Goal: Task Accomplishment & Management: Complete application form

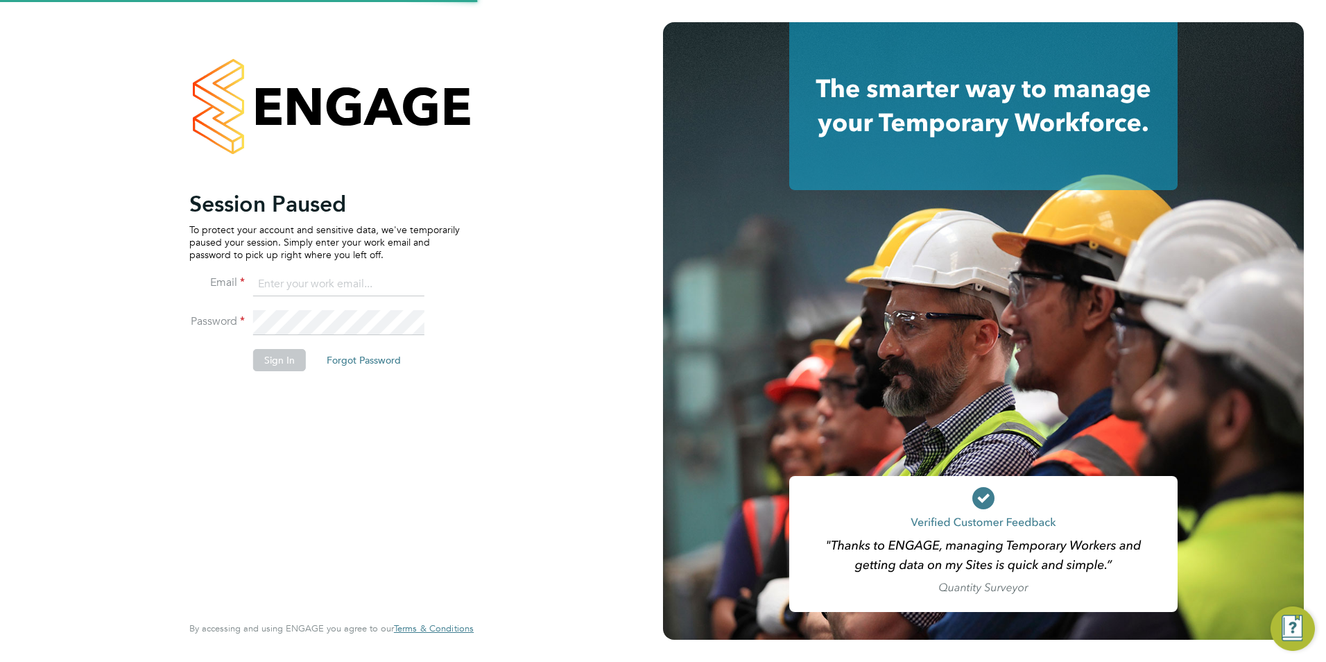
type input "Nicola.lawrence@tfrecruitment.co.uk"
click at [277, 355] on button "Sign In" at bounding box center [279, 360] width 53 height 22
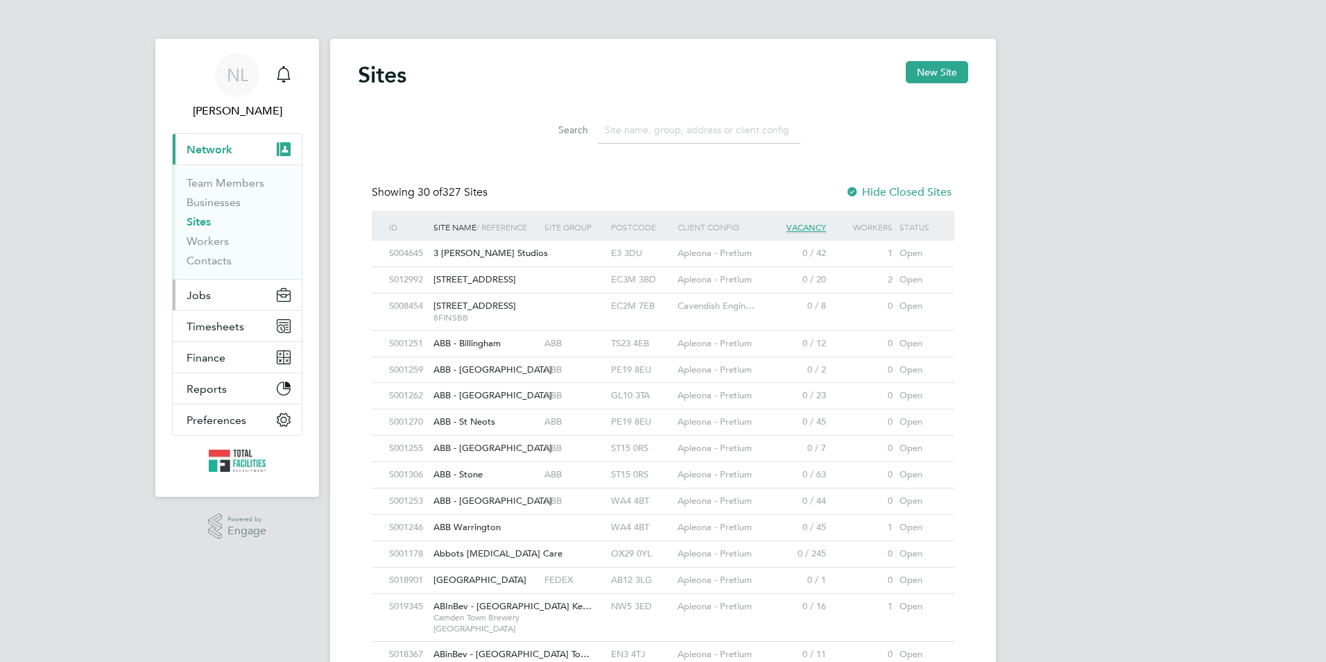
click at [200, 307] on button "Jobs" at bounding box center [237, 295] width 129 height 31
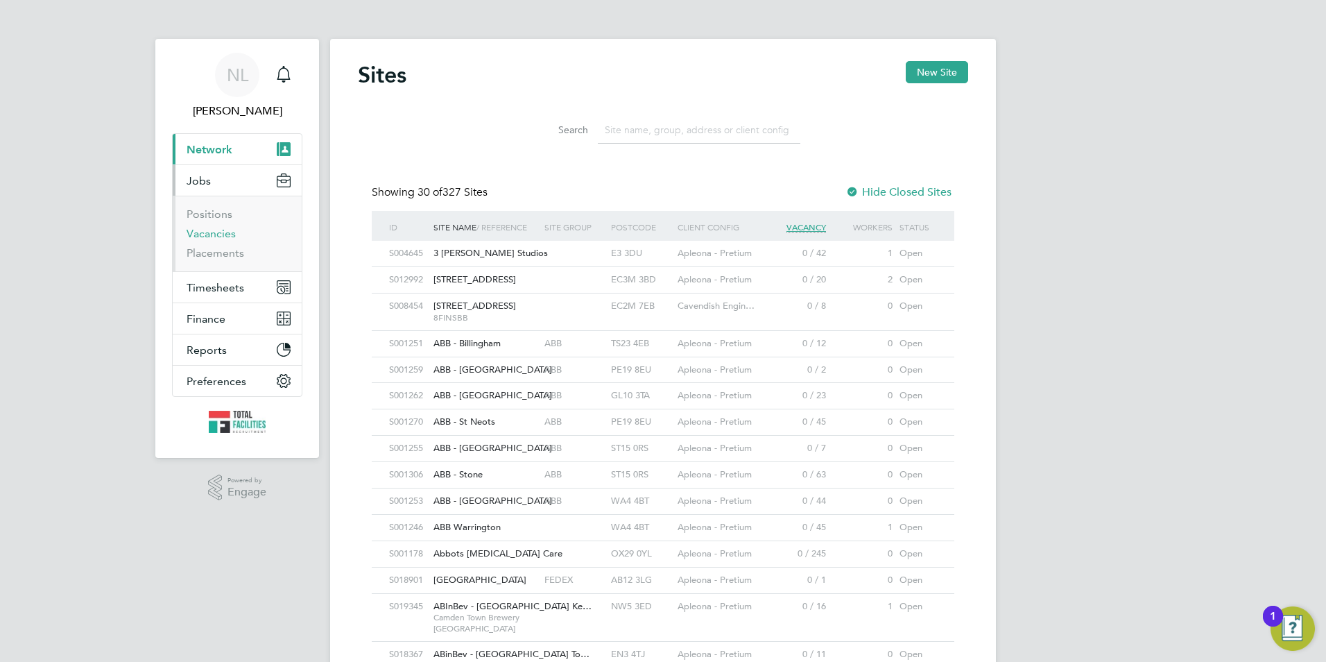
click at [218, 237] on link "Vacancies" at bounding box center [211, 233] width 49 height 13
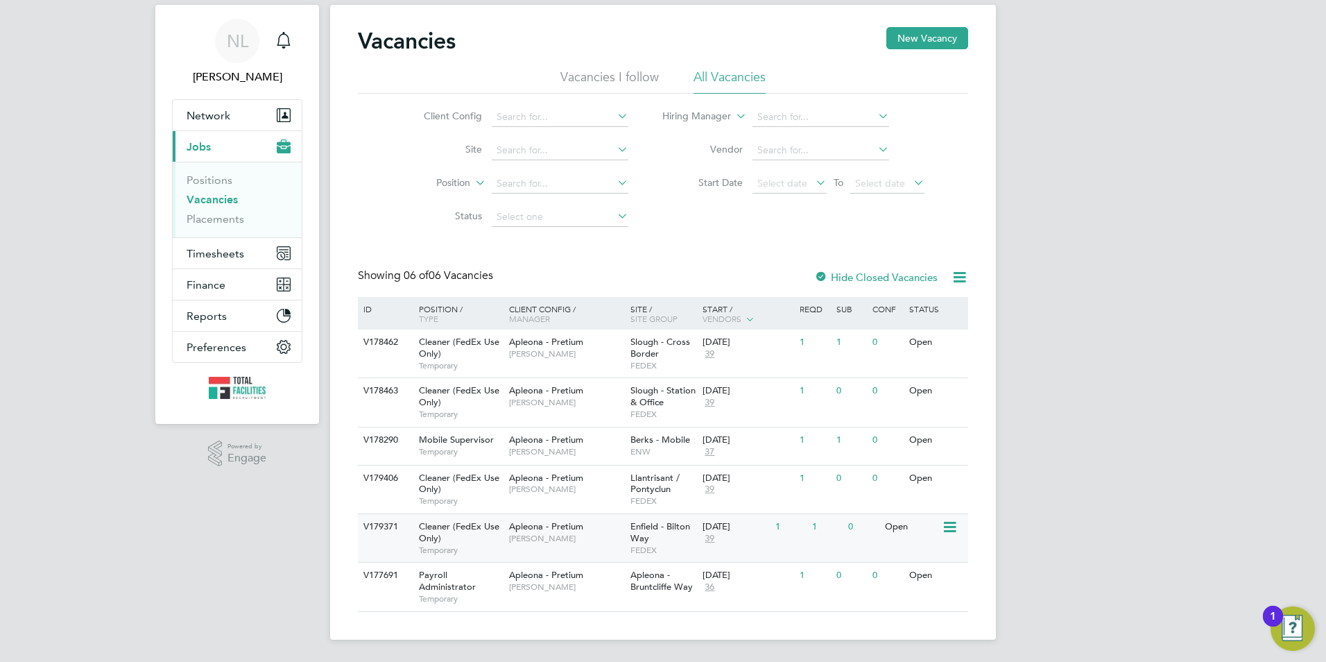
click at [701, 531] on div "28 Aug 2025 39" at bounding box center [735, 532] width 73 height 37
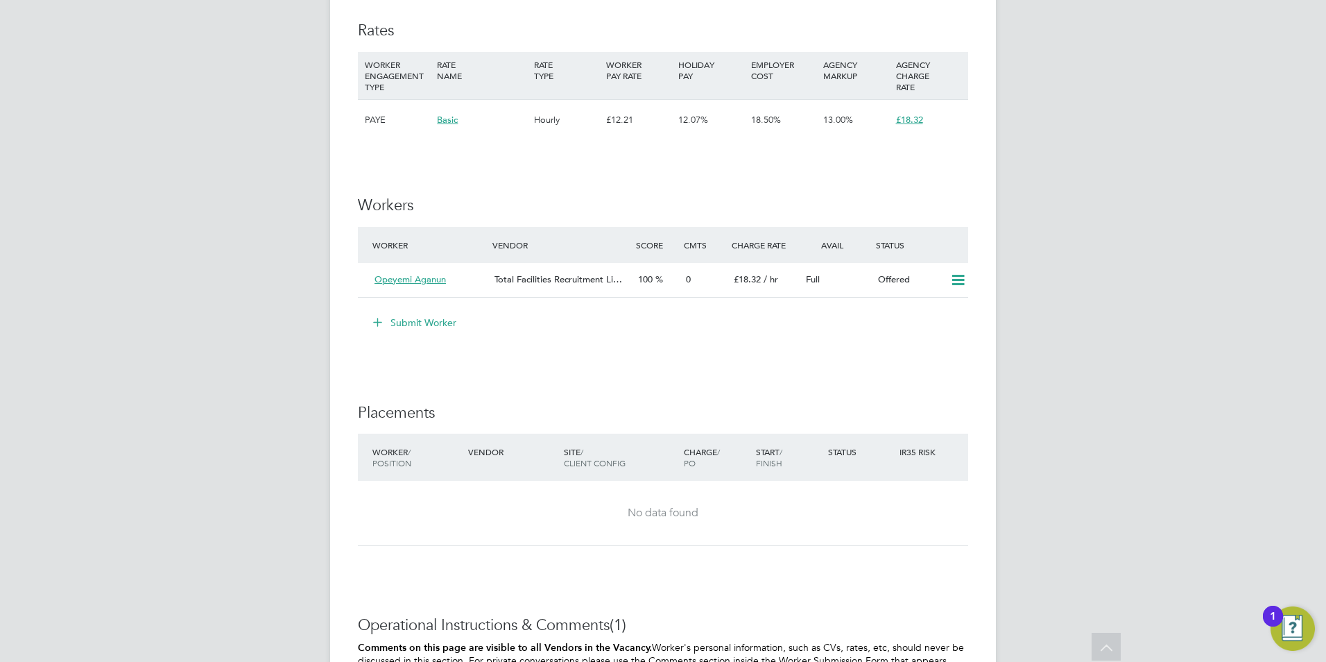
scroll to position [1179, 0]
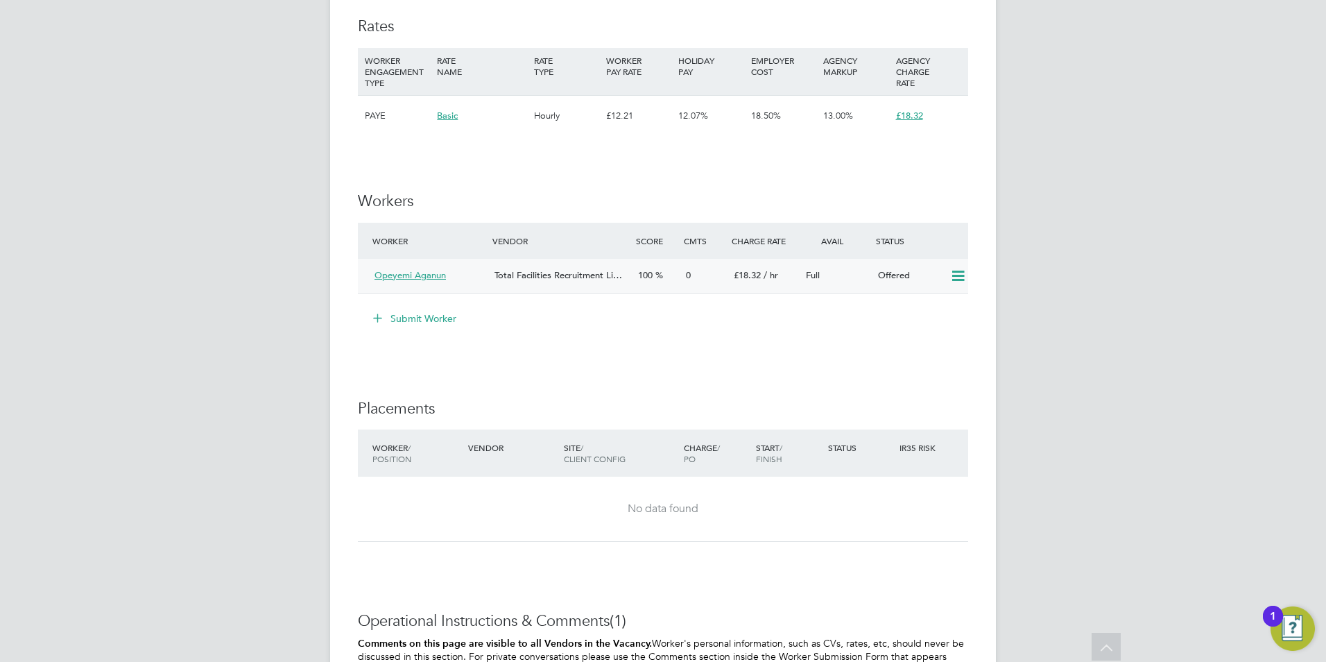
click at [963, 282] on icon at bounding box center [958, 276] width 17 height 11
click at [930, 325] on li "Confirm" at bounding box center [937, 319] width 53 height 19
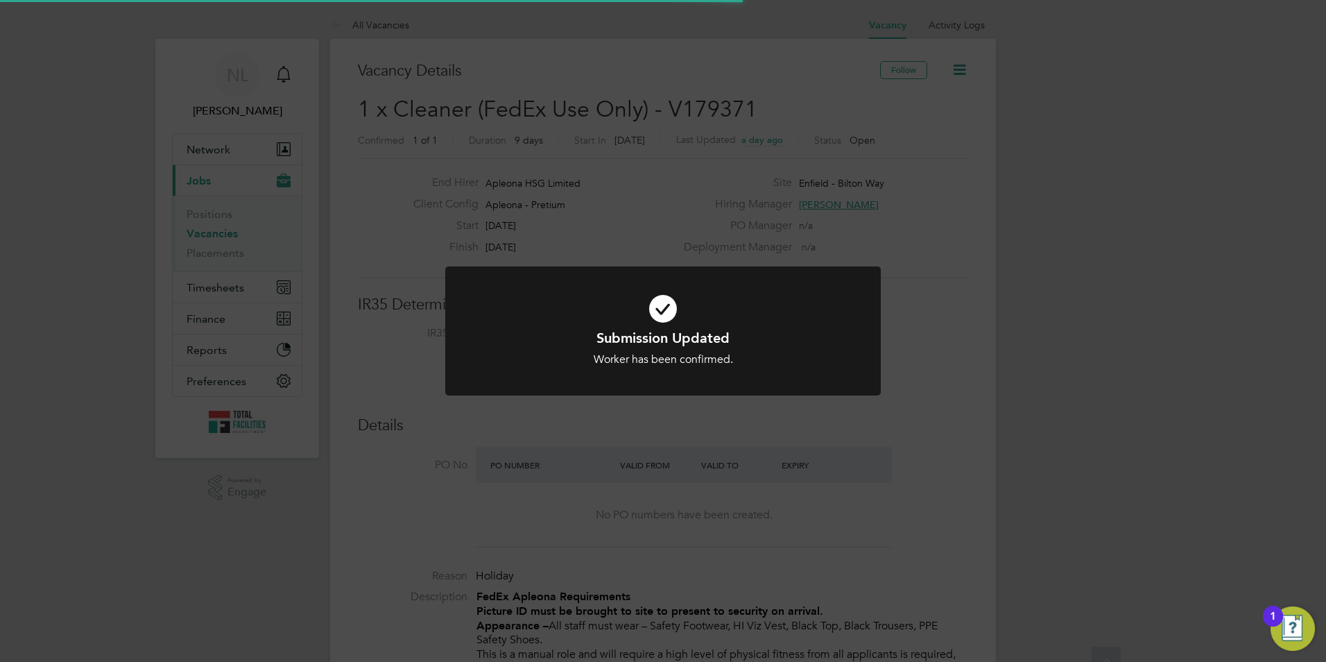
scroll to position [41, 97]
click at [891, 425] on div "Submission Updated Worker has been confirmed. Cancel Okay" at bounding box center [663, 331] width 1326 height 662
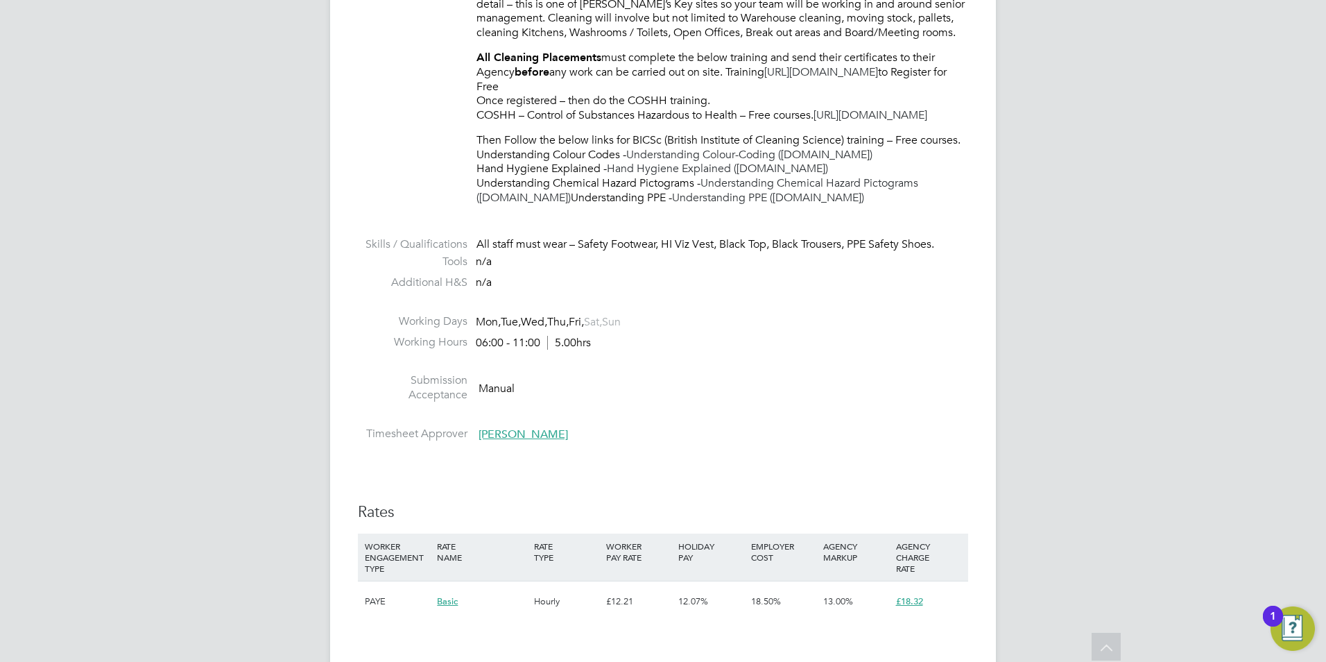
scroll to position [1110, 0]
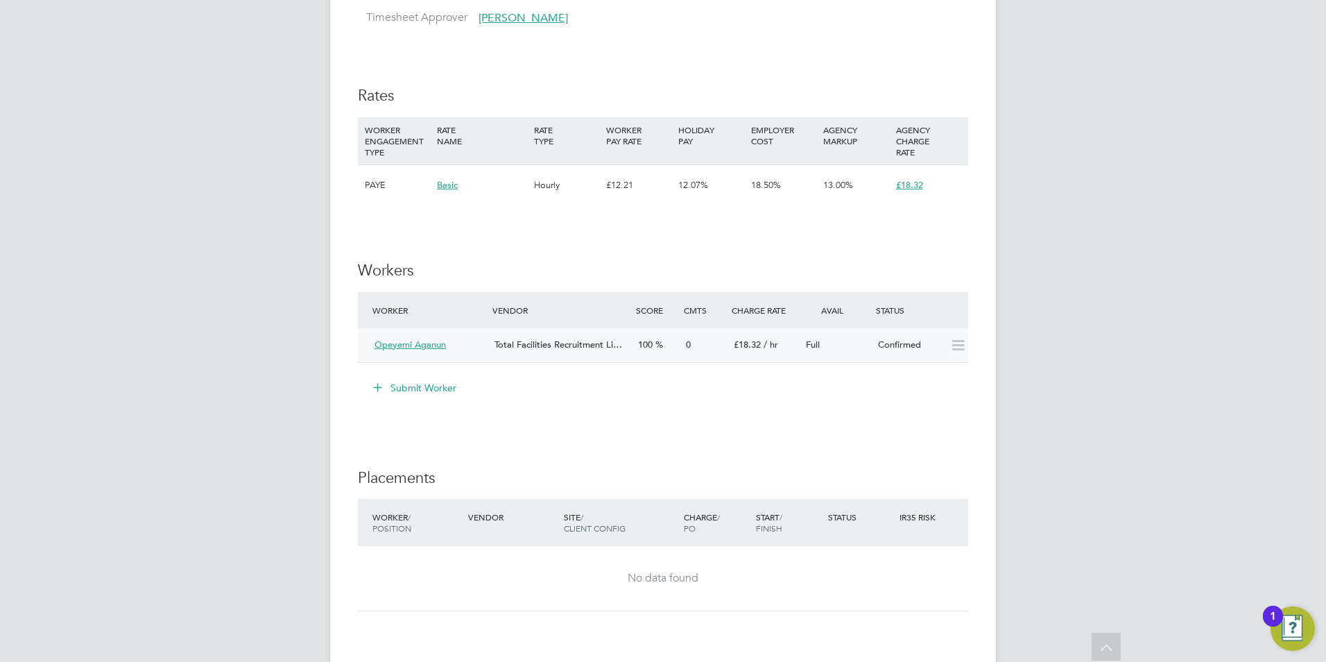
click at [958, 351] on icon at bounding box center [958, 345] width 17 height 11
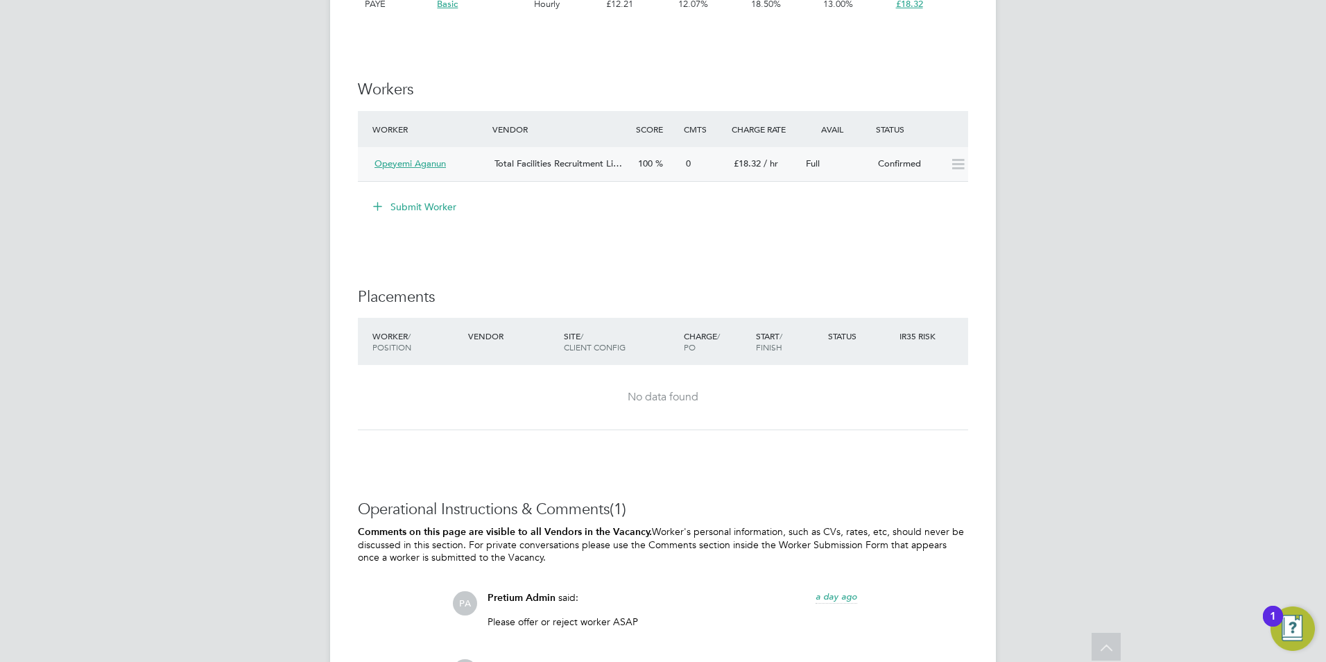
scroll to position [1387, 0]
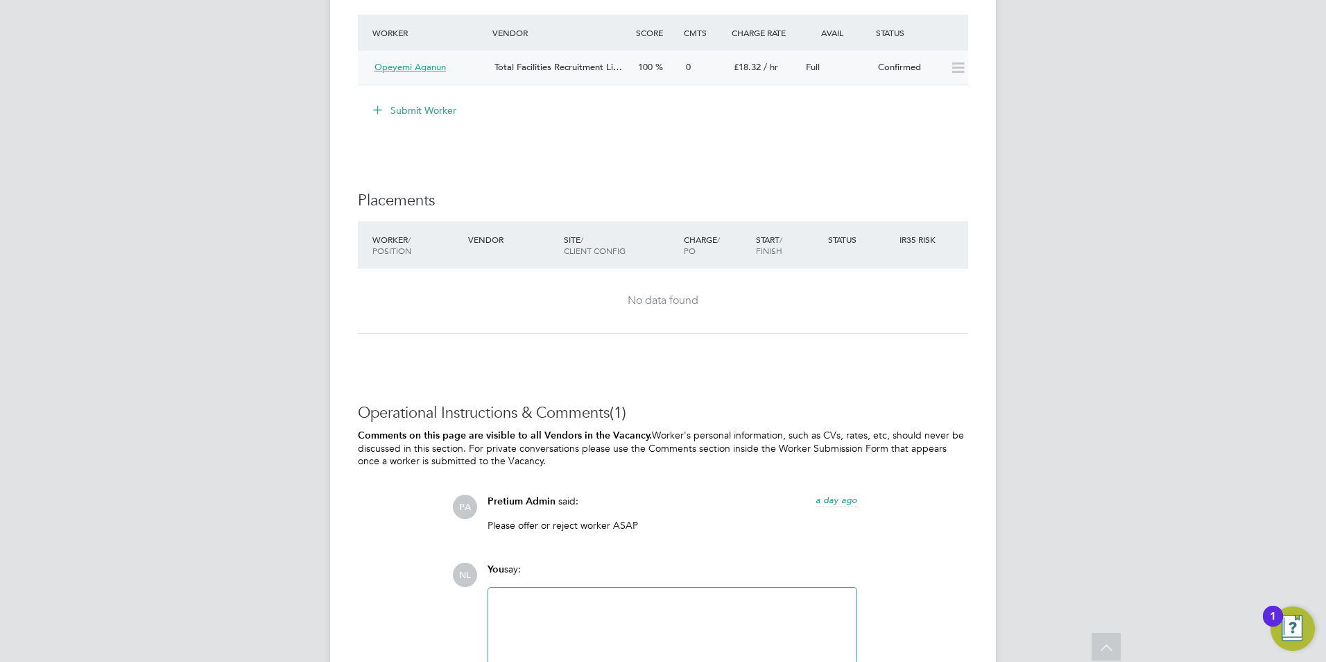
click at [479, 79] on div "Opeyemi Aganun" at bounding box center [429, 67] width 120 height 23
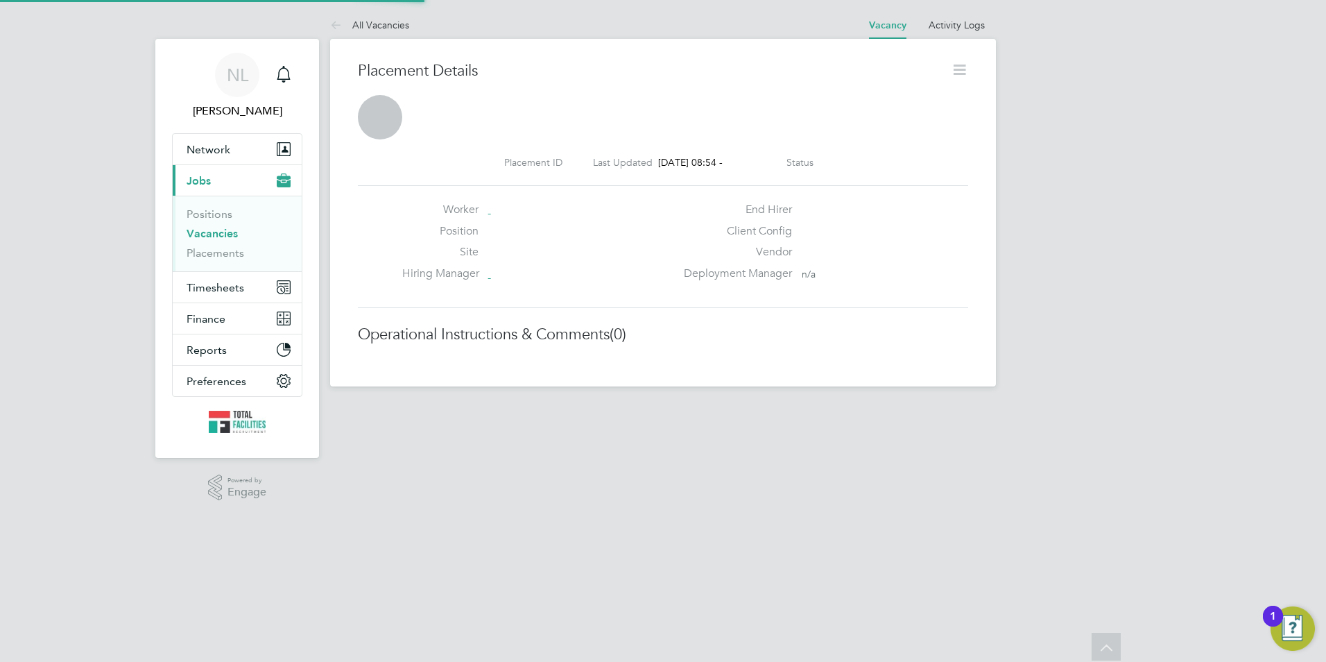
scroll to position [7, 7]
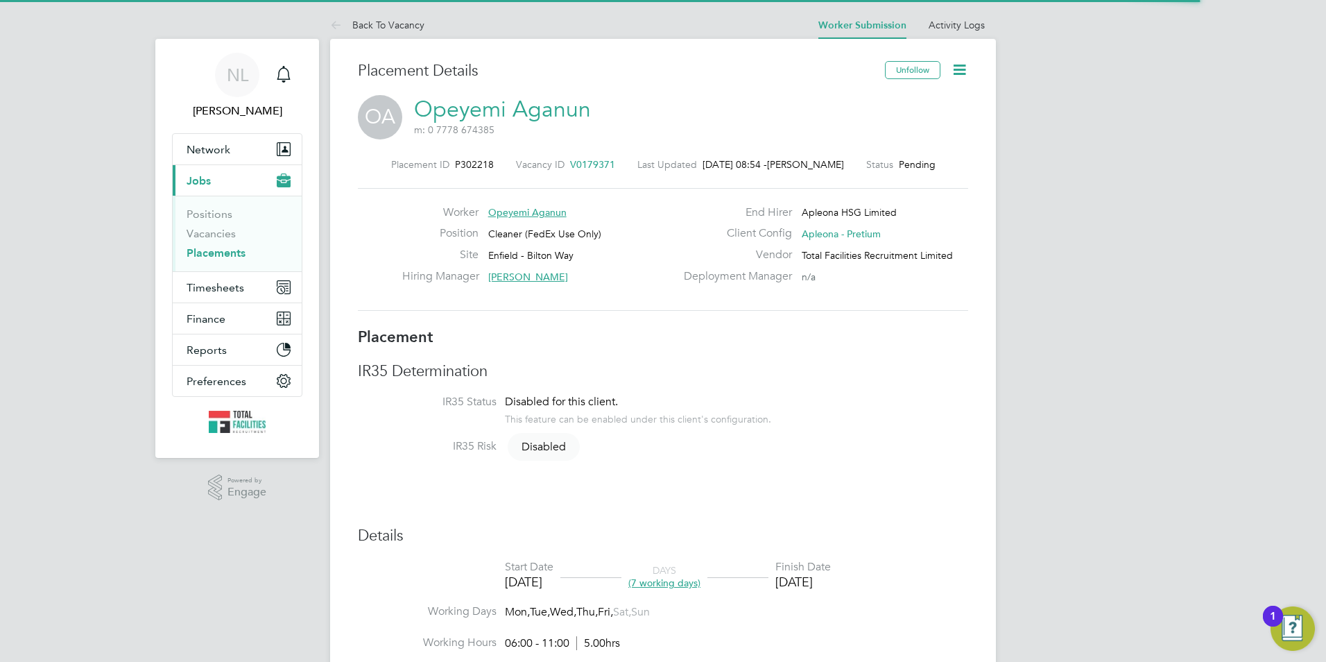
click at [960, 74] on icon at bounding box center [959, 69] width 17 height 17
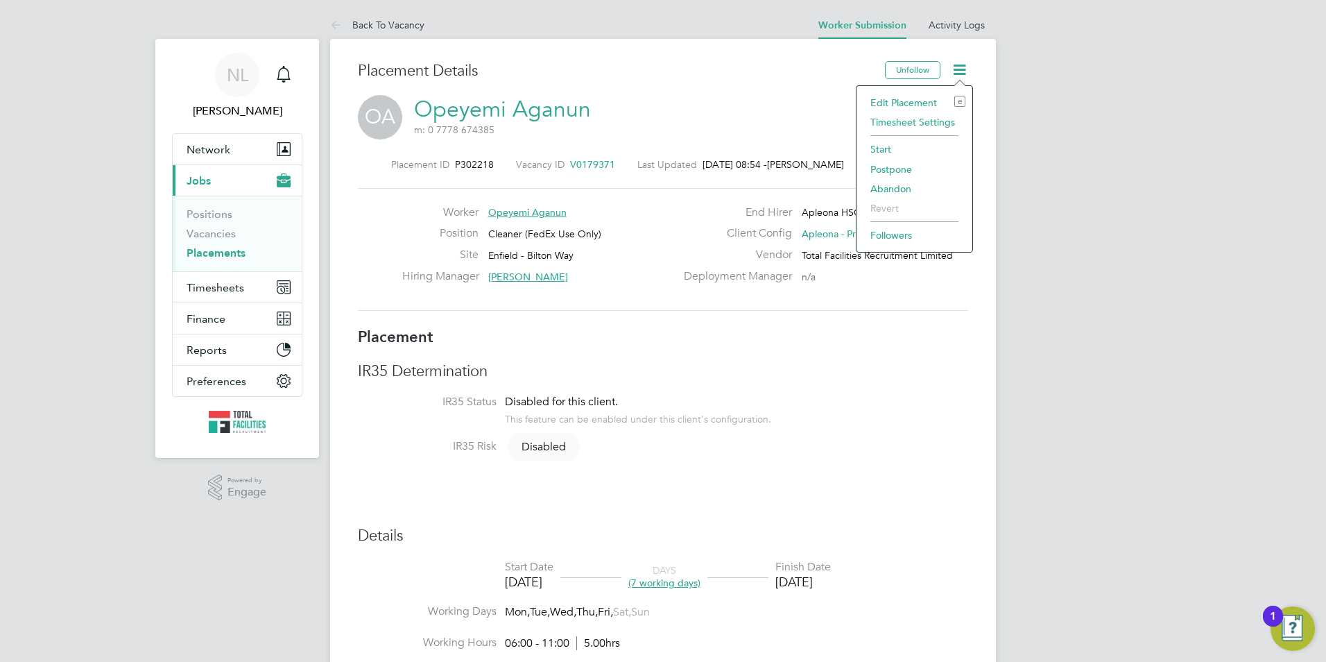
click at [871, 146] on li "Start" at bounding box center [915, 148] width 102 height 19
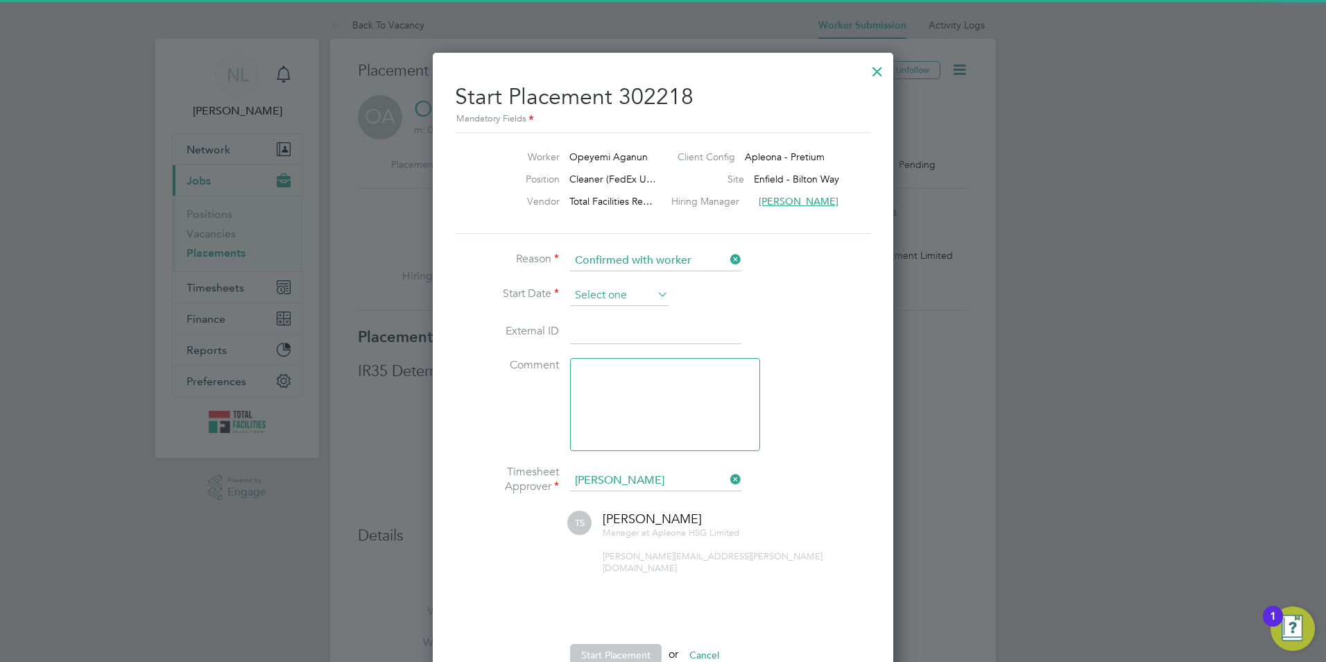
drag, startPoint x: 633, startPoint y: 296, endPoint x: 630, endPoint y: 285, distance: 11.4
click at [633, 292] on input at bounding box center [619, 295] width 98 height 21
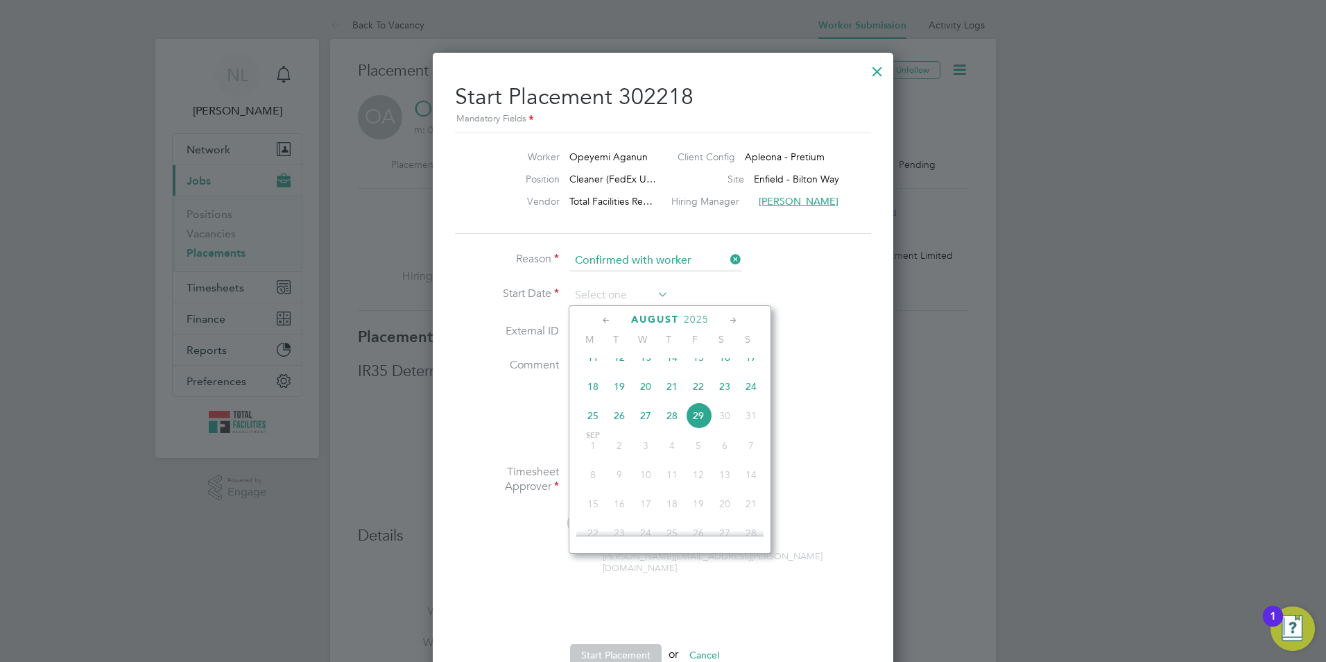
click at [695, 429] on span "29" at bounding box center [698, 415] width 26 height 26
type input "[DATE]"
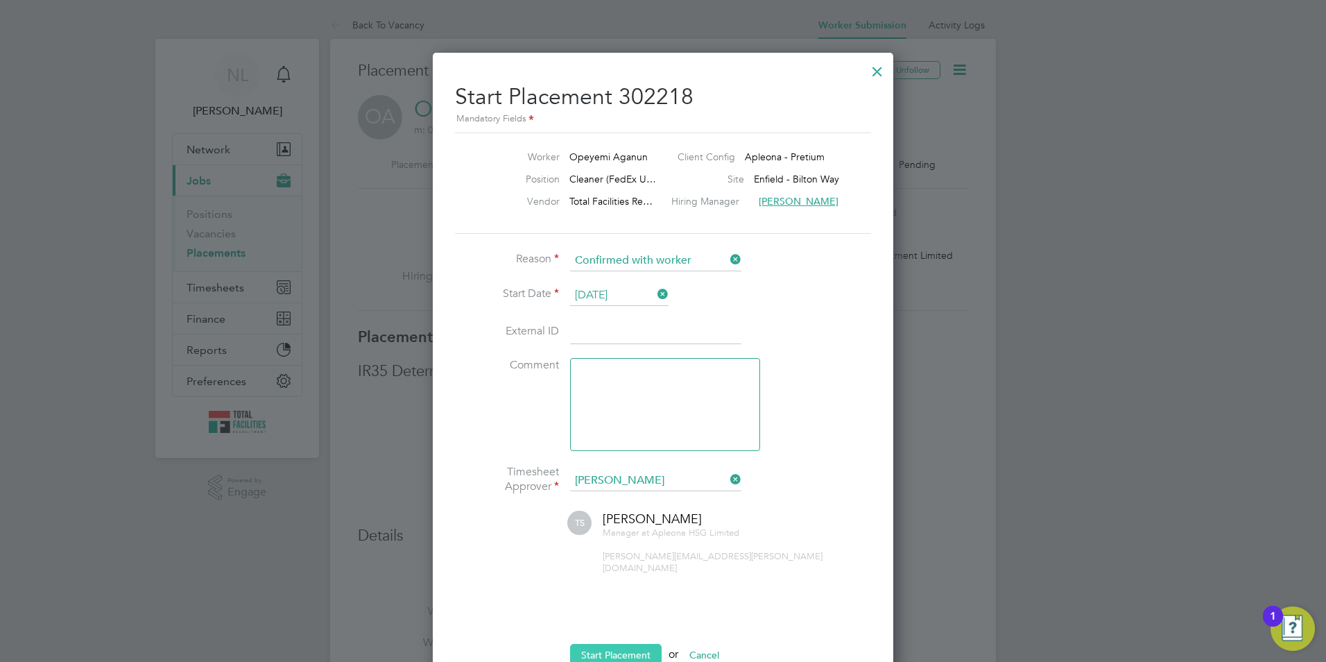
click at [624, 646] on button "Start Placement" at bounding box center [616, 655] width 92 height 22
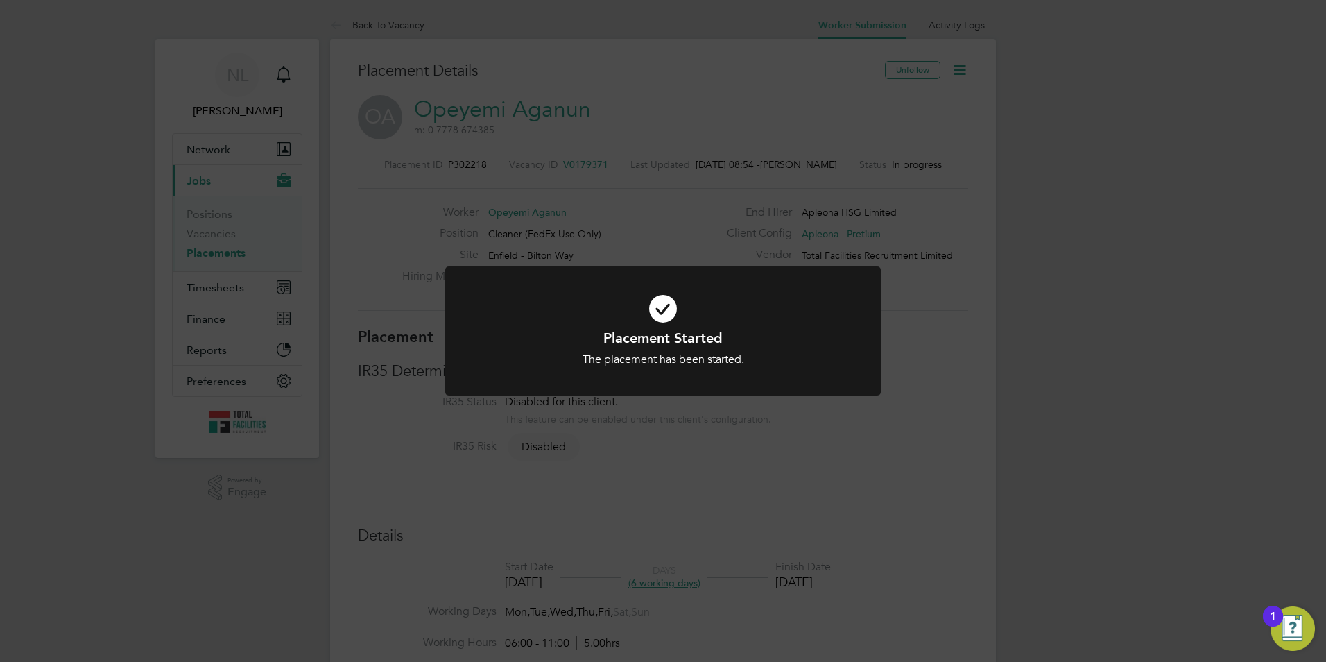
click at [499, 242] on div "Placement Started The placement has been started. Cancel Okay" at bounding box center [663, 331] width 1326 height 662
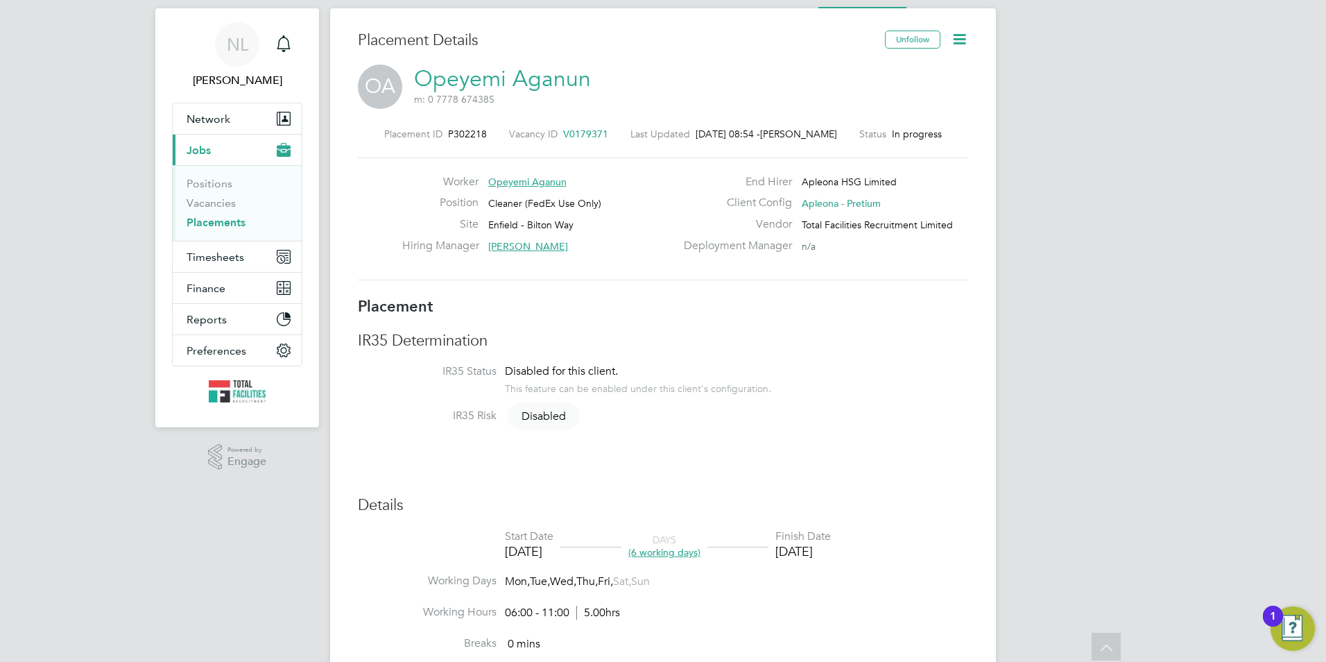
scroll to position [0, 0]
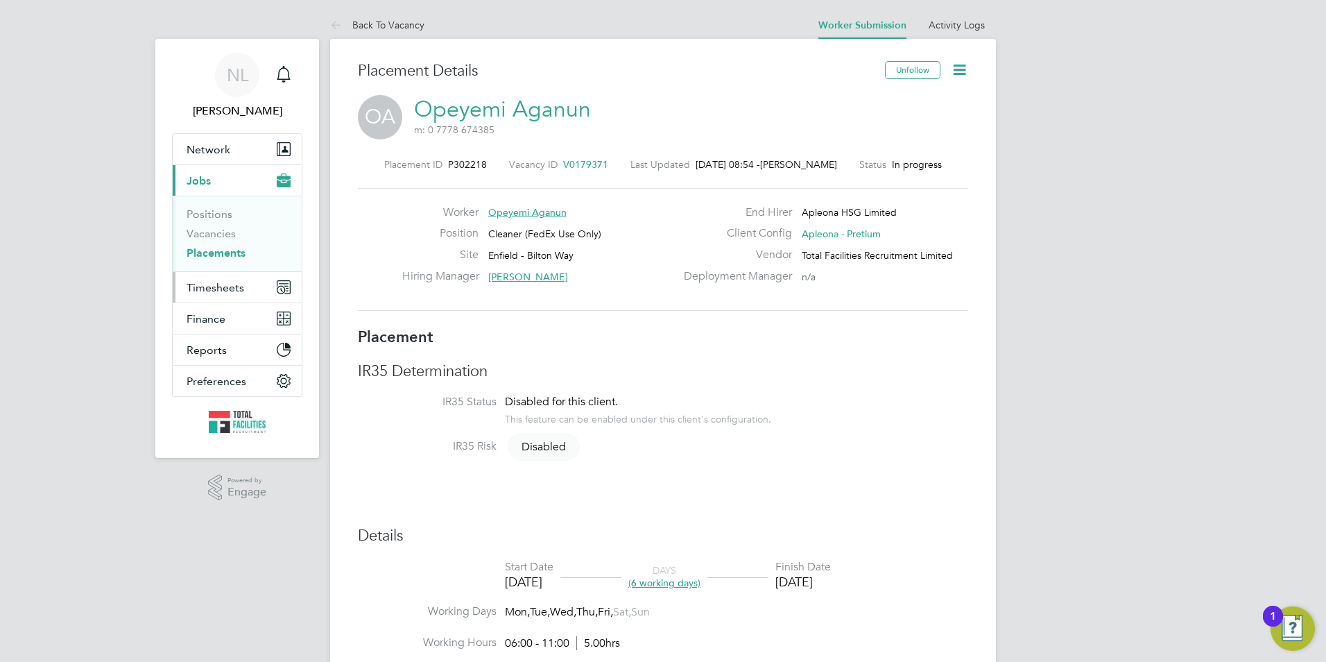
click at [214, 277] on button "Timesheets" at bounding box center [237, 287] width 129 height 31
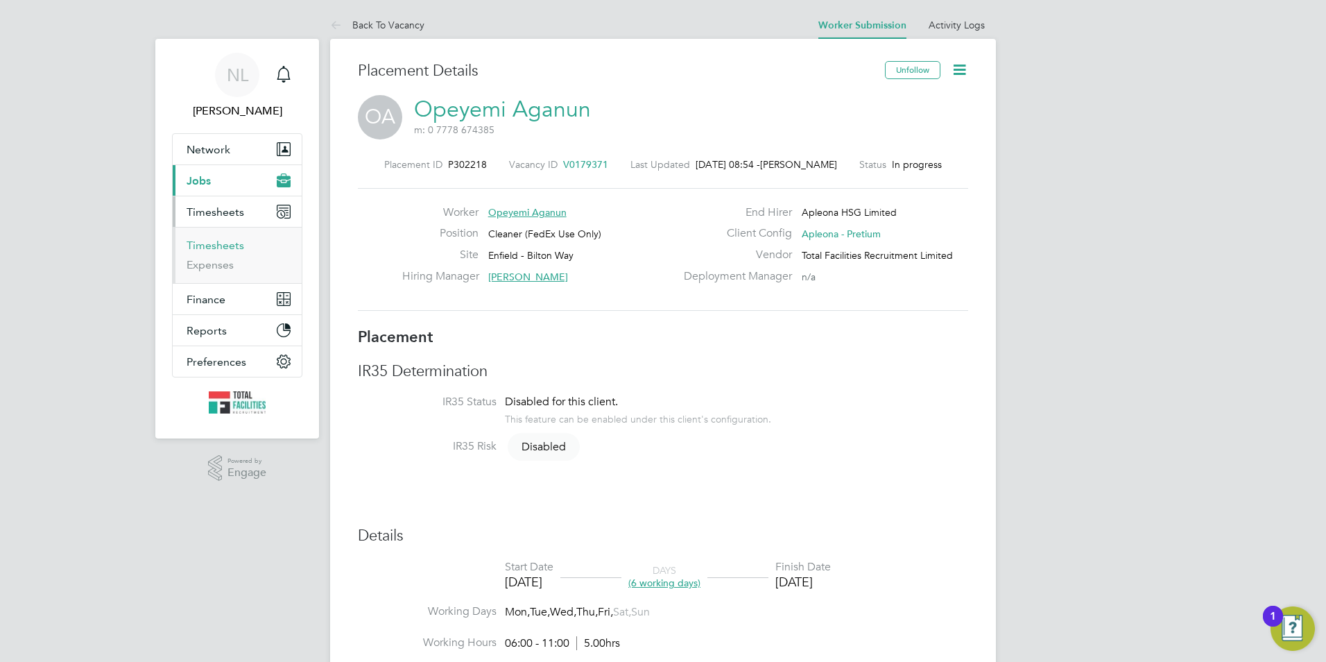
click at [198, 245] on link "Timesheets" at bounding box center [216, 245] width 58 height 13
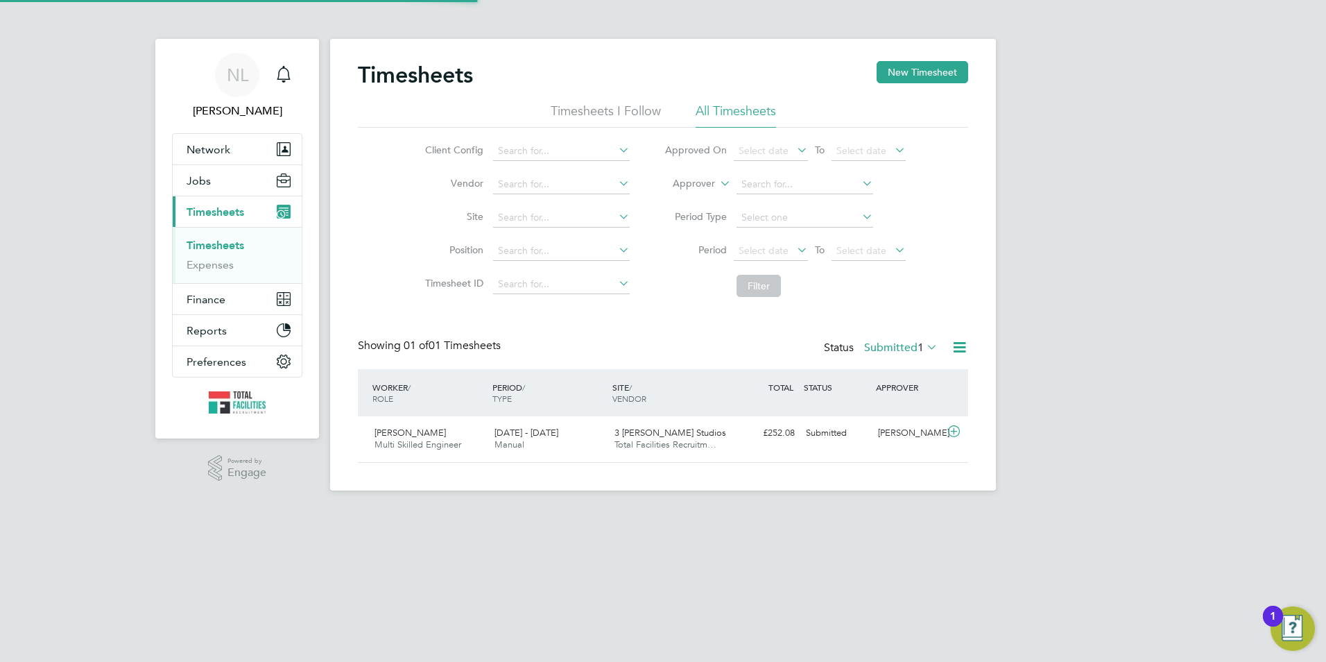
scroll to position [35, 121]
click at [877, 353] on label "Submitted 1" at bounding box center [901, 348] width 74 height 14
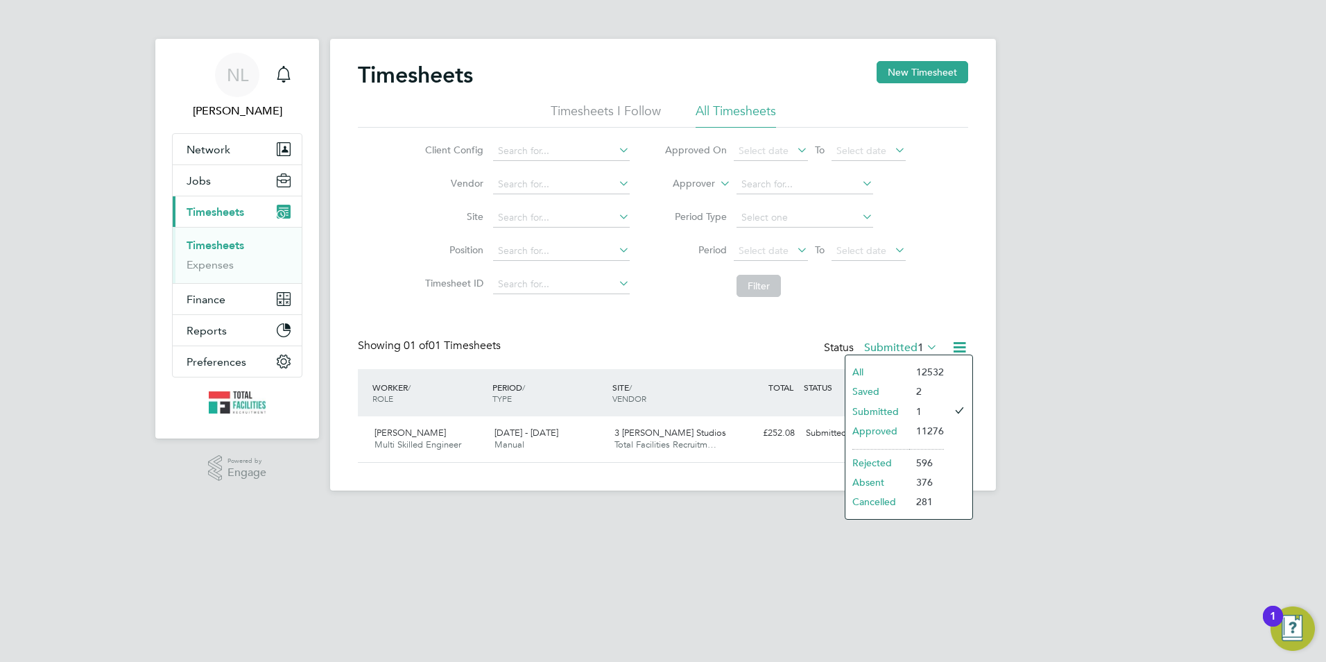
drag, startPoint x: 573, startPoint y: 594, endPoint x: 563, endPoint y: 592, distance: 10.8
click at [563, 513] on html "NL [PERSON_NAME] Notifications Applications: Network Team Members Businesses Si…" at bounding box center [663, 256] width 1326 height 513
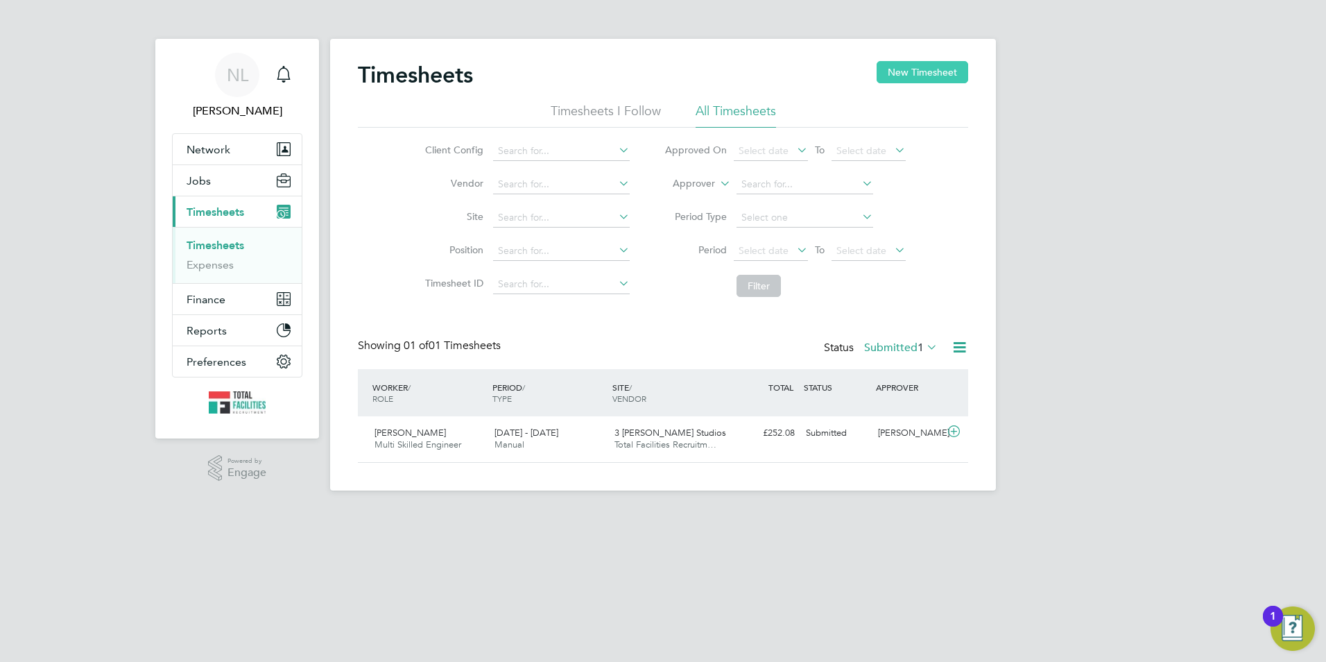
click at [903, 71] on button "New Timesheet" at bounding box center [923, 72] width 92 height 22
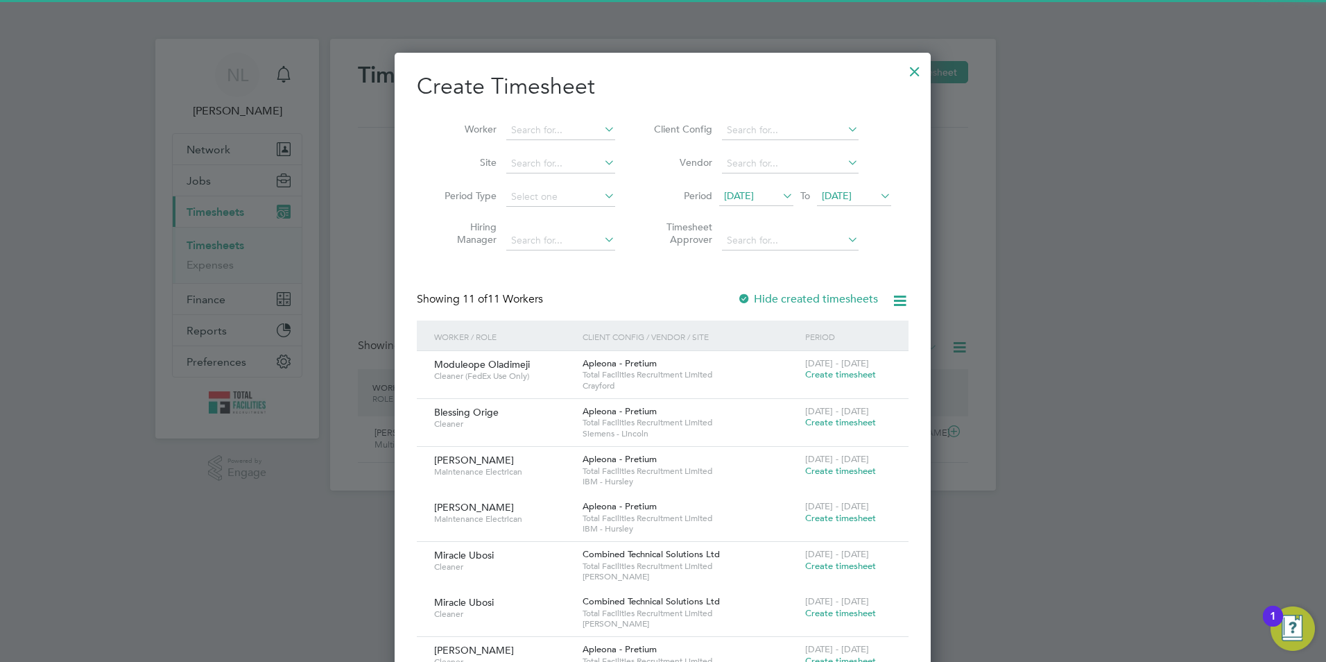
scroll to position [995, 537]
click at [571, 130] on input at bounding box center [560, 130] width 109 height 19
click at [578, 186] on li "Opey emi Aganun" at bounding box center [573, 186] width 135 height 19
type input "Opeyemi Aganun"
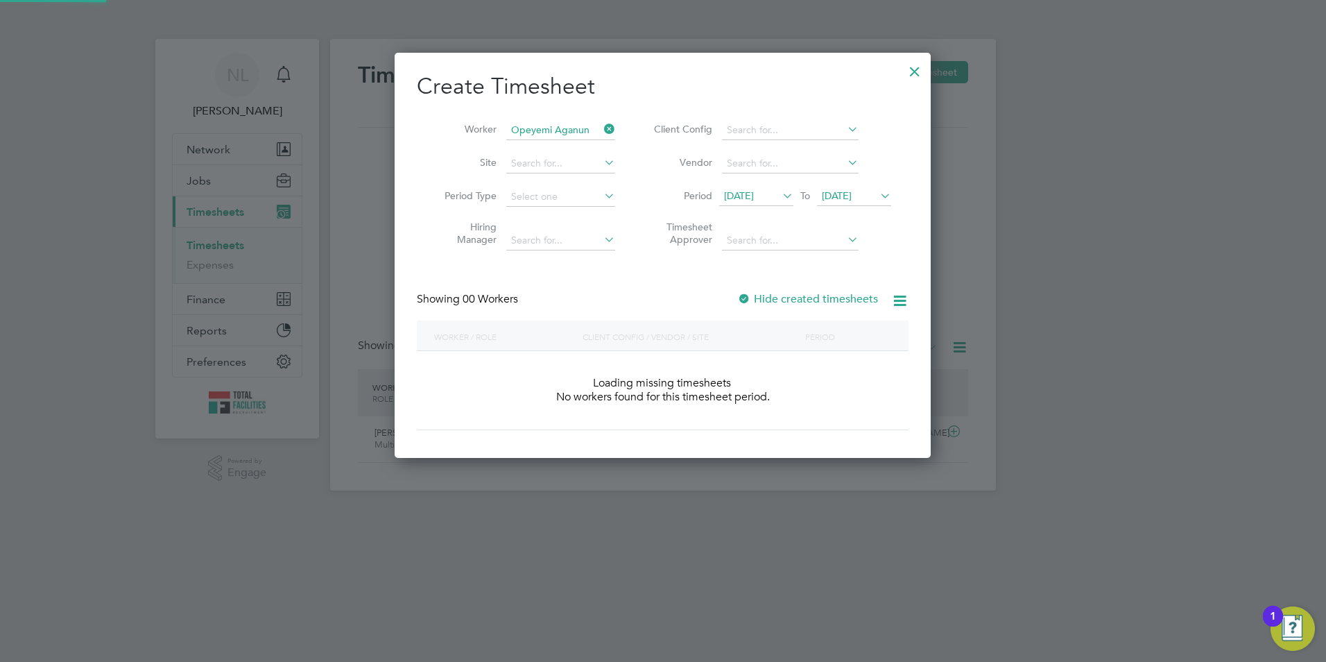
scroll to position [391, 537]
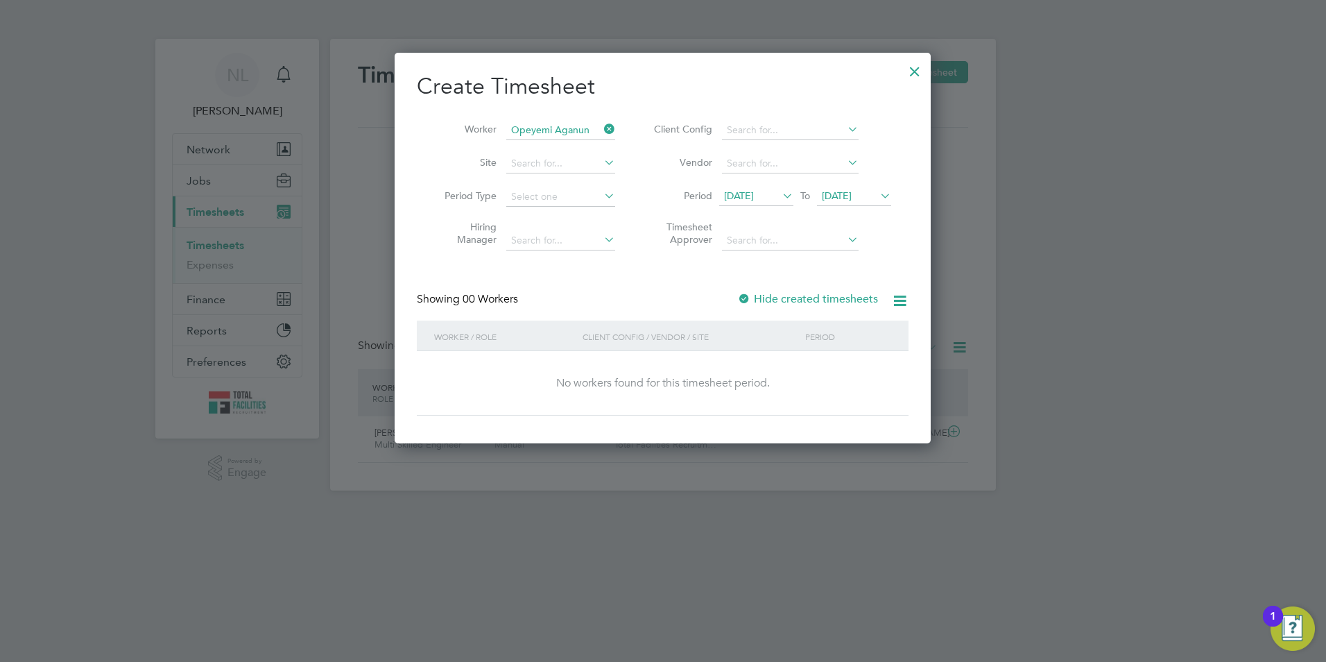
click at [808, 300] on label "Hide created timesheets" at bounding box center [807, 299] width 141 height 14
click at [848, 200] on span "[DATE]" at bounding box center [837, 195] width 30 height 12
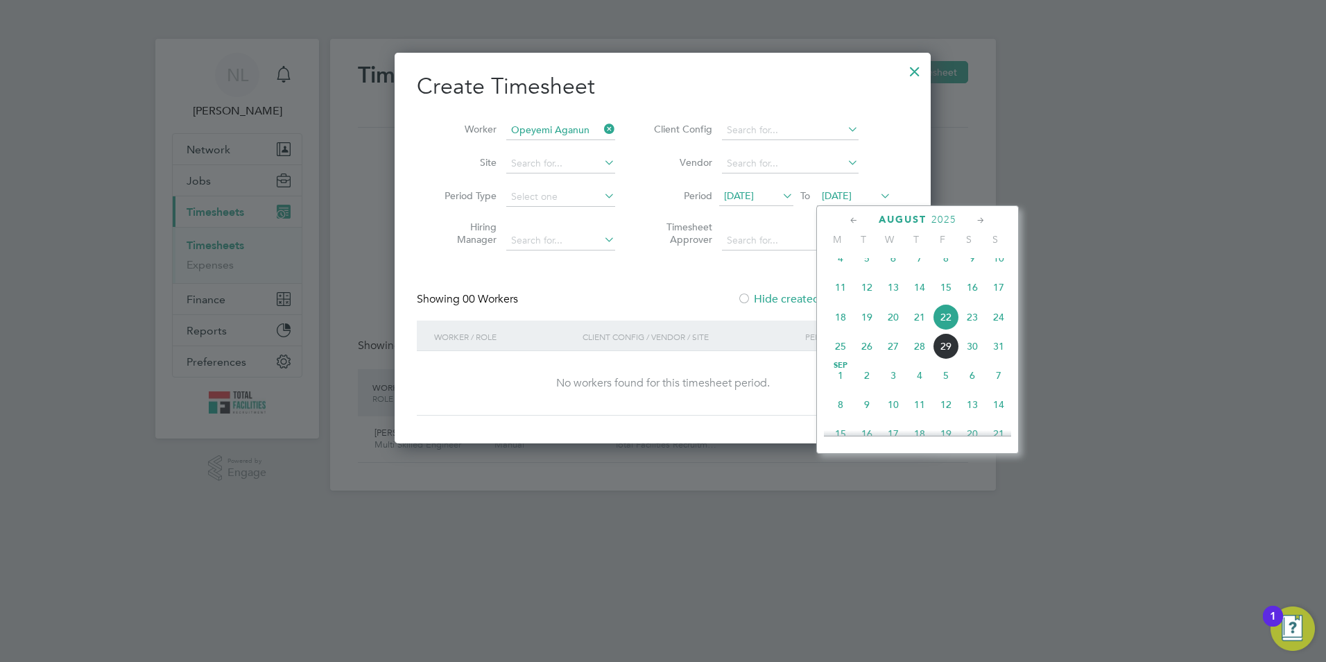
click at [947, 359] on span "29" at bounding box center [946, 346] width 26 height 26
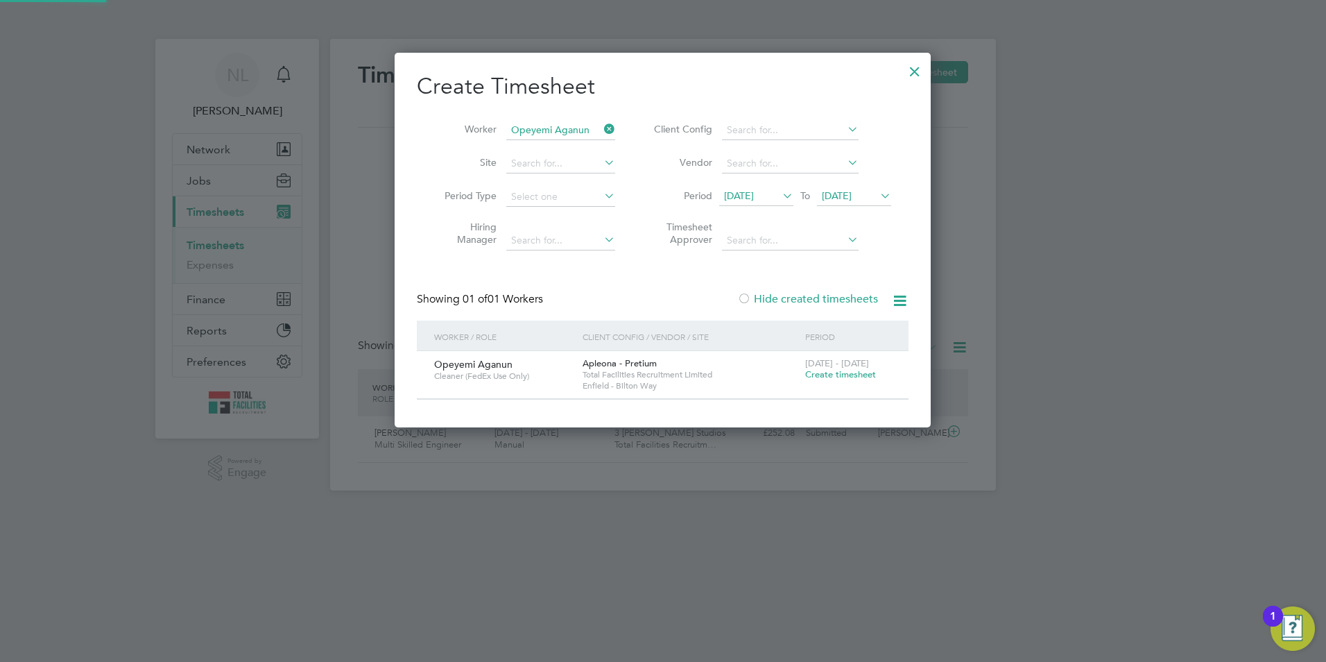
scroll to position [374, 537]
click at [847, 366] on span "[DATE] - [DATE]" at bounding box center [837, 363] width 64 height 12
click at [841, 380] on div "[DATE] - [DATE] Create timesheet" at bounding box center [848, 369] width 93 height 37
click at [840, 374] on span "Create timesheet" at bounding box center [840, 374] width 71 height 12
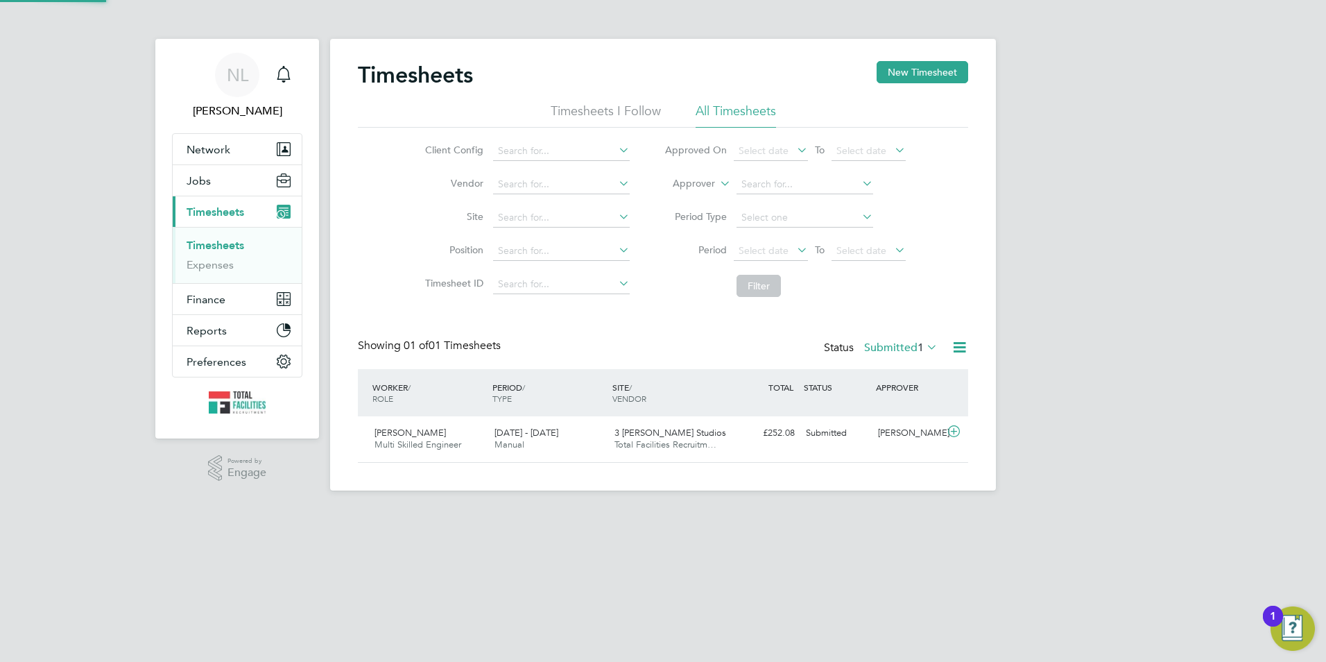
scroll to position [35, 121]
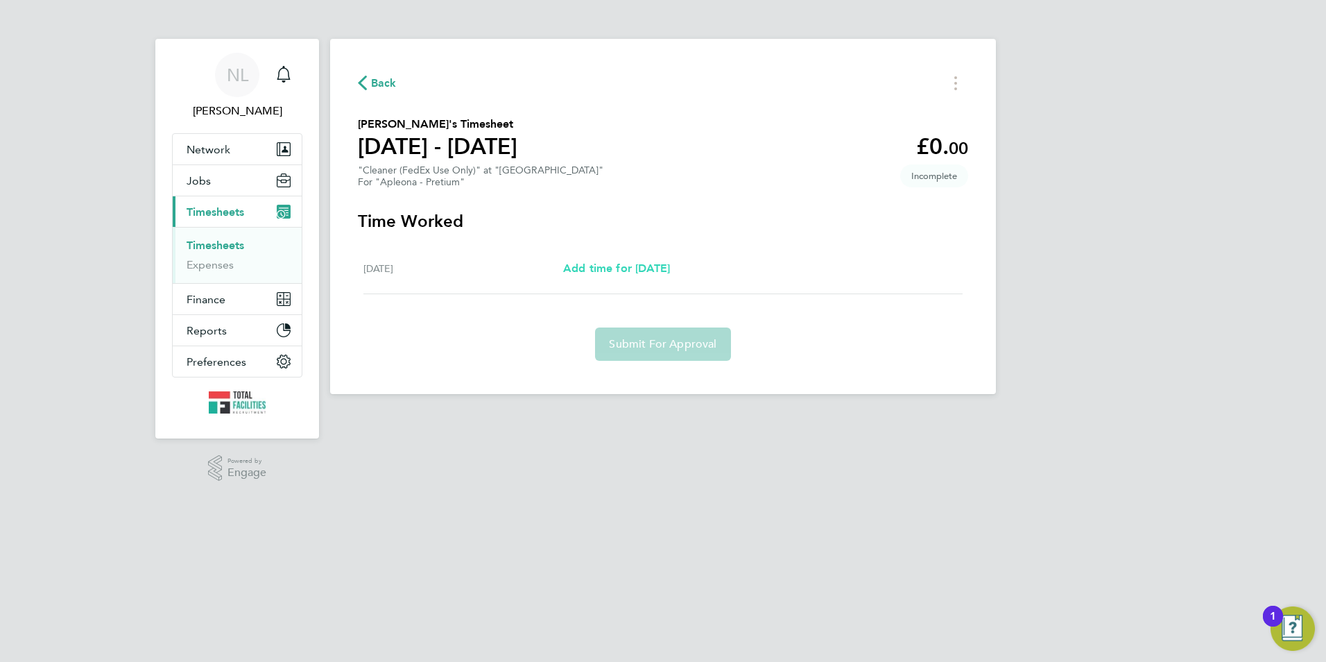
click at [640, 267] on span "Add time for [DATE]" at bounding box center [616, 267] width 107 height 13
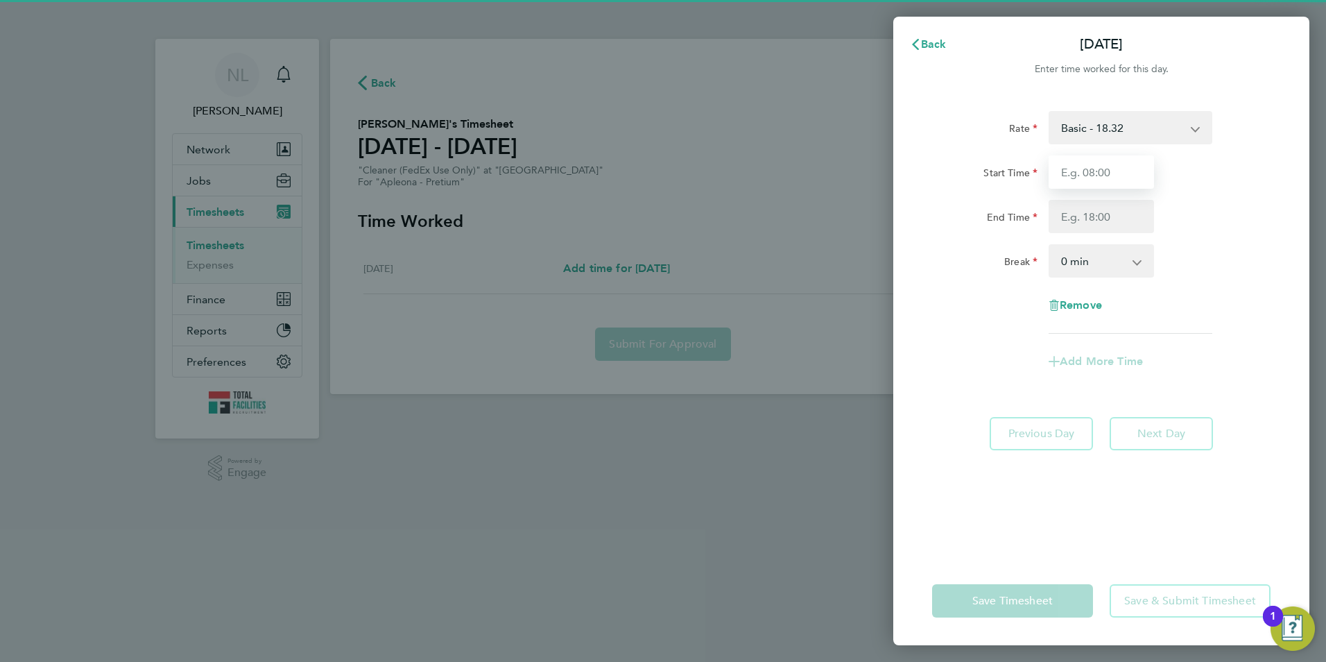
click at [1087, 161] on input "Start Time" at bounding box center [1101, 171] width 105 height 33
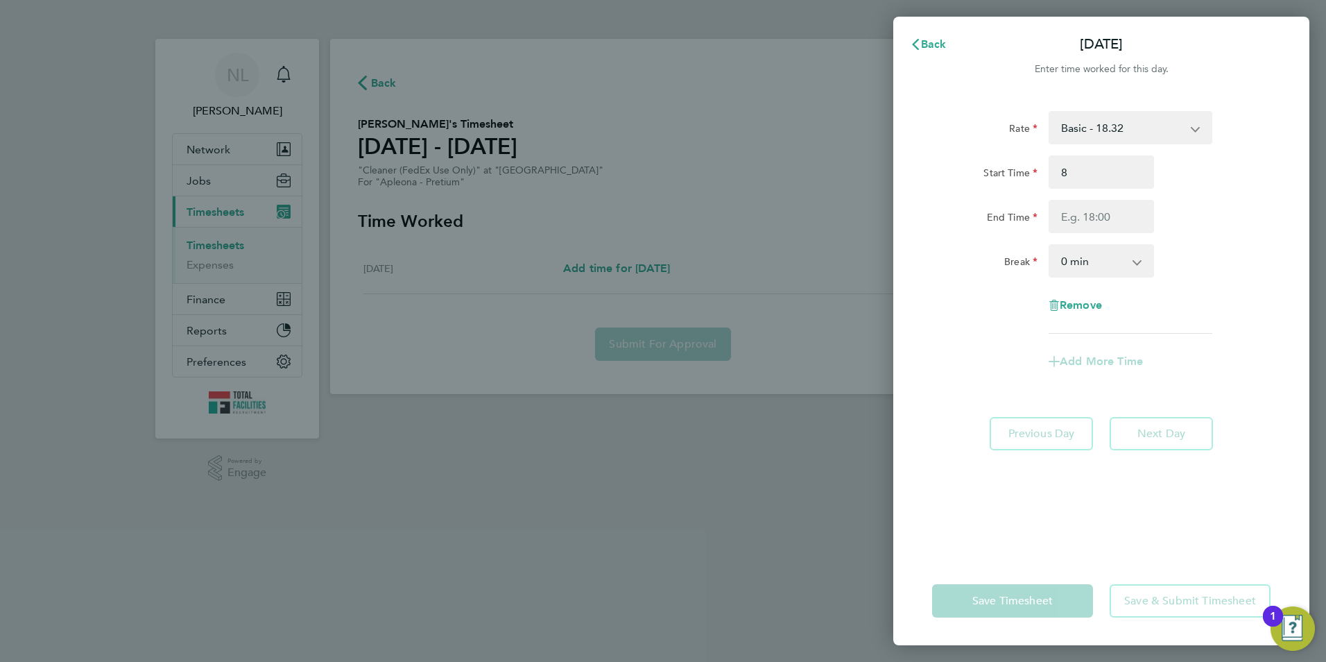
type input "08:00"
drag, startPoint x: 1253, startPoint y: 149, endPoint x: 1049, endPoint y: 209, distance: 213.1
click at [1252, 149] on div "Rate Basic - 18.32 Start Time 08:00 End Time Break 0 min 15 min 30 min 45 min 6…" at bounding box center [1101, 222] width 338 height 223
click at [1074, 201] on input "End Time" at bounding box center [1101, 216] width 105 height 33
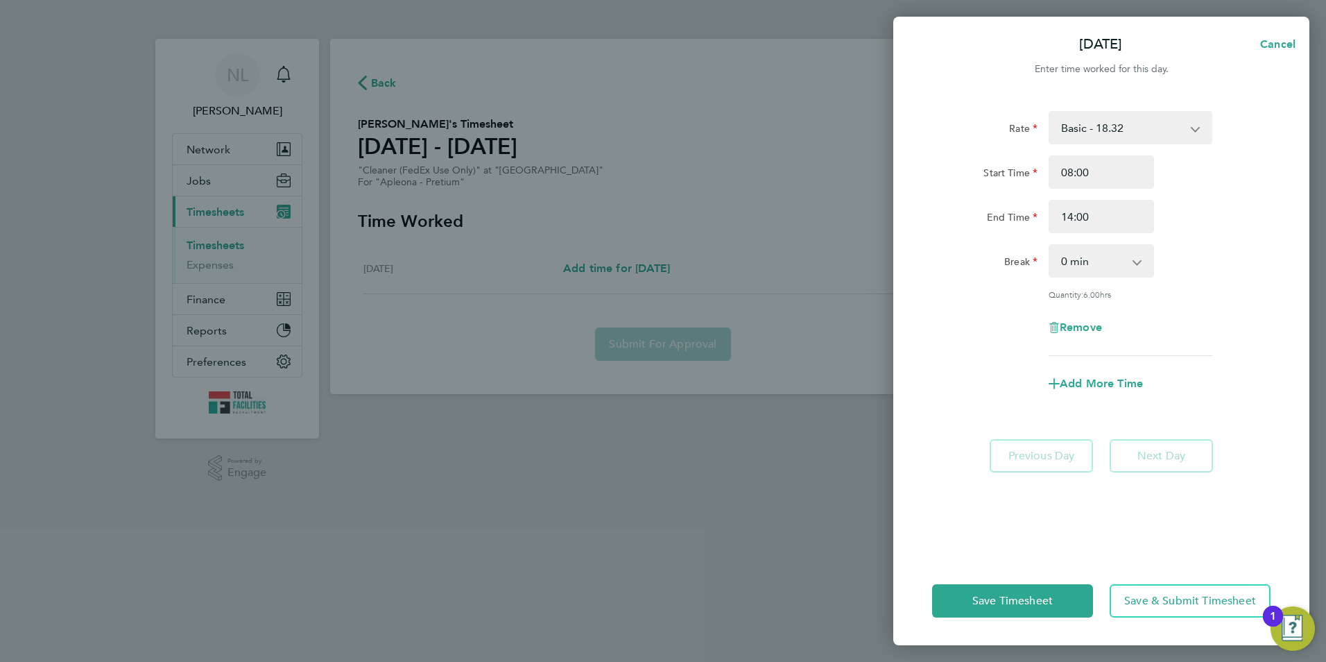
drag, startPoint x: 1255, startPoint y: 151, endPoint x: 1244, endPoint y: 170, distance: 22.4
click at [1255, 151] on div "Rate Basic - 18.32 Start Time 08:00 End Time 14:00 Break 0 min 15 min 30 min 45…" at bounding box center [1101, 233] width 338 height 245
click at [1230, 268] on div "Break 0 min 15 min 30 min 45 min 60 min 75 min 90 min" at bounding box center [1102, 260] width 350 height 33
drag, startPoint x: 1110, startPoint y: 216, endPoint x: 968, endPoint y: 216, distance: 142.2
click at [968, 216] on div "End Time 14:00" at bounding box center [1102, 216] width 350 height 33
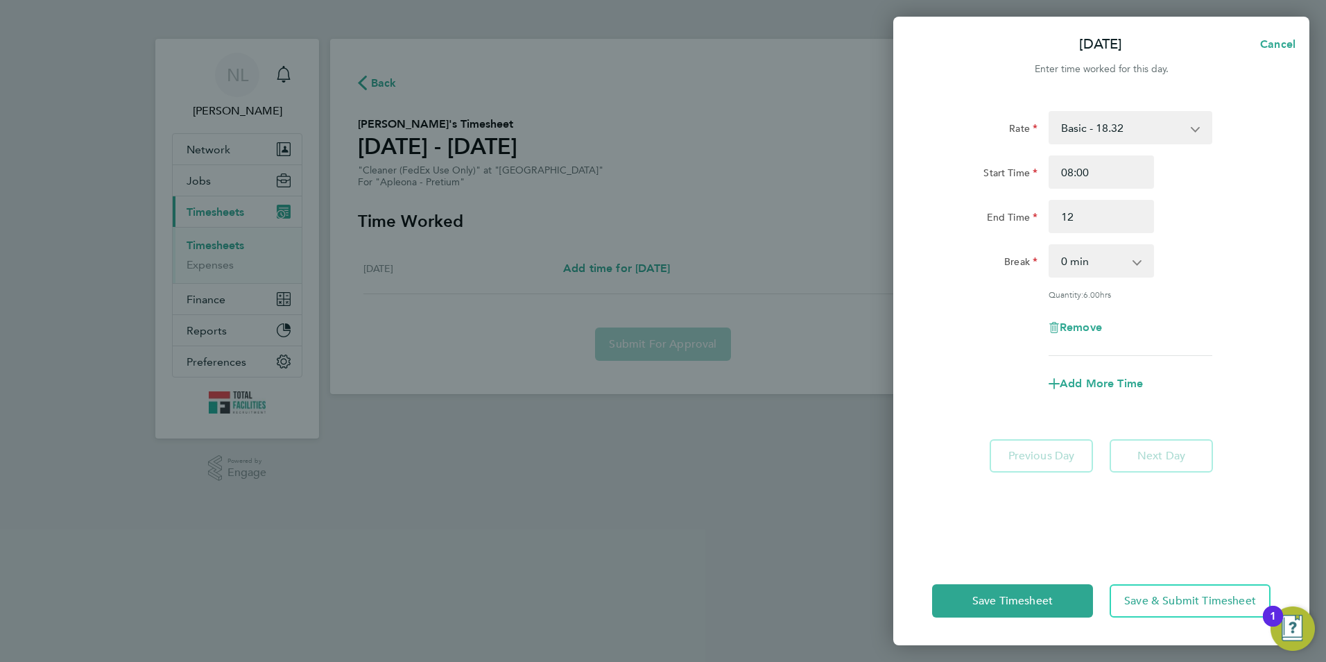
type input "12:00"
drag, startPoint x: 1246, startPoint y: 182, endPoint x: 1229, endPoint y: 188, distance: 17.5
click at [1229, 188] on div "Start Time 08:00" at bounding box center [1102, 171] width 350 height 33
drag, startPoint x: 1169, startPoint y: 594, endPoint x: 1167, endPoint y: 585, distance: 8.6
click at [1169, 594] on span "Save & Submit Timesheet" at bounding box center [1190, 601] width 132 height 14
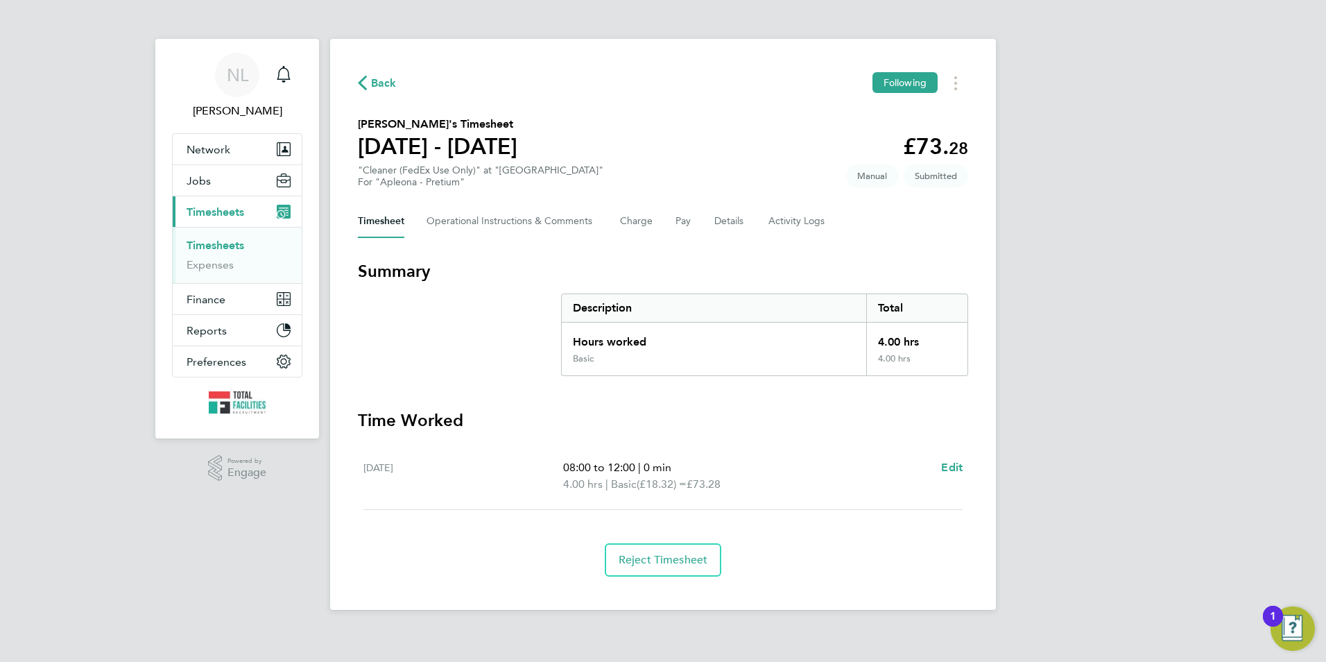
click at [378, 82] on span "Back" at bounding box center [384, 83] width 26 height 17
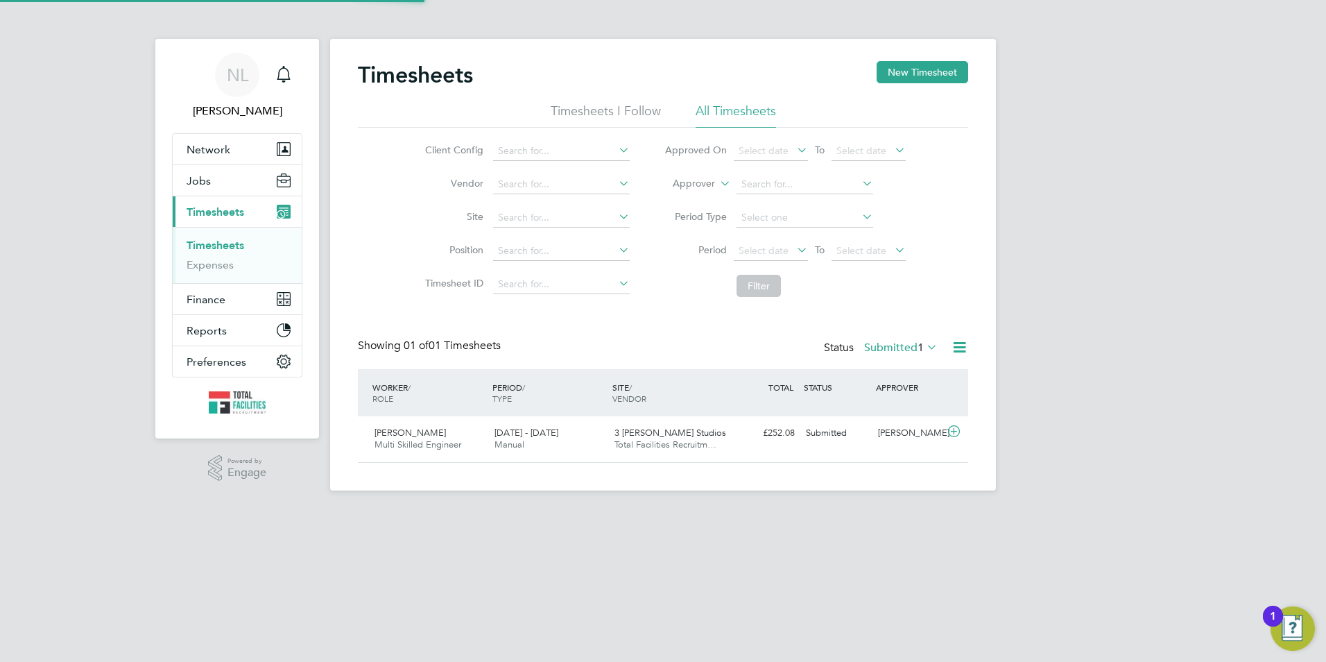
scroll to position [35, 121]
drag, startPoint x: 200, startPoint y: 179, endPoint x: 208, endPoint y: 184, distance: 10.0
click at [200, 178] on span "Jobs" at bounding box center [199, 180] width 24 height 13
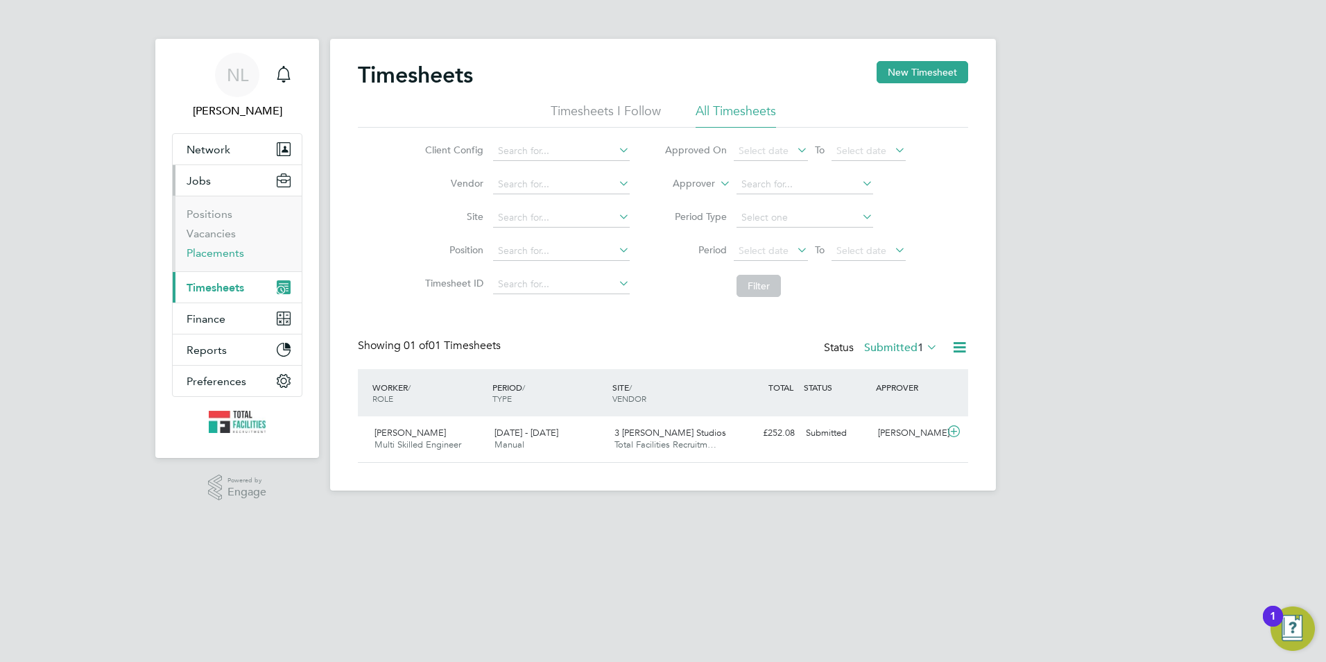
click at [211, 248] on link "Placements" at bounding box center [216, 252] width 58 height 13
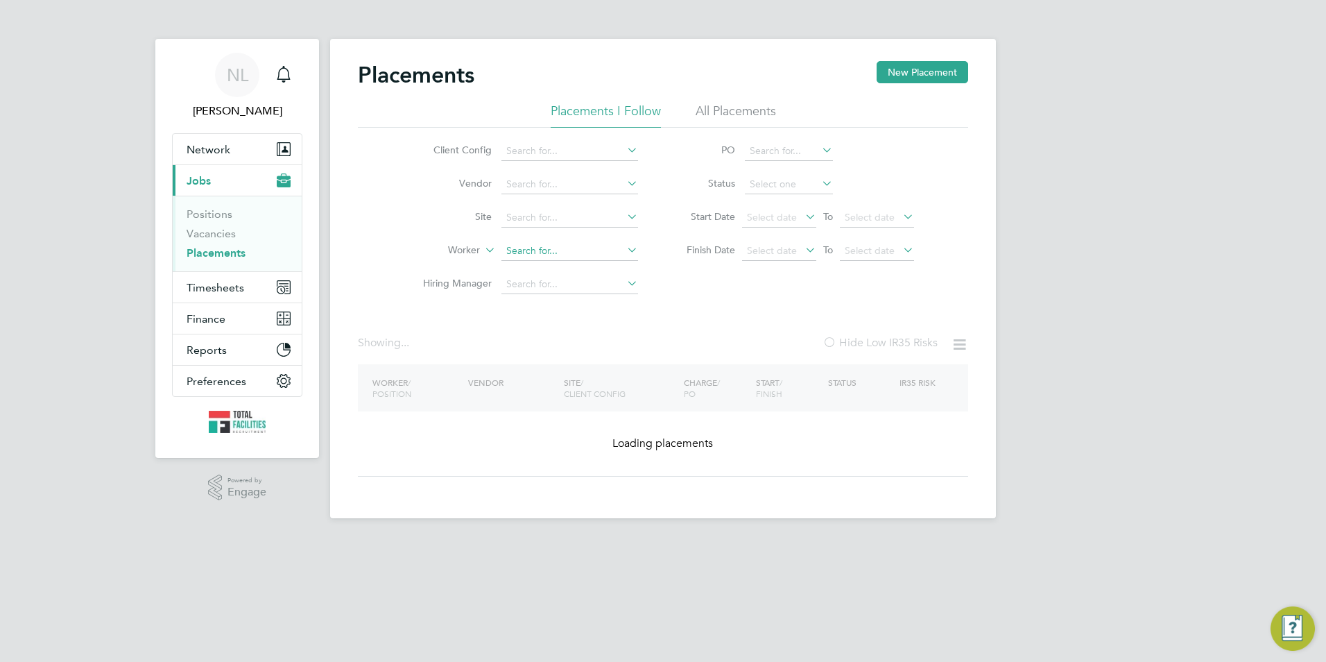
drag, startPoint x: 539, startPoint y: 239, endPoint x: 535, endPoint y: 246, distance: 8.1
click at [539, 239] on li "Worker" at bounding box center [525, 250] width 261 height 33
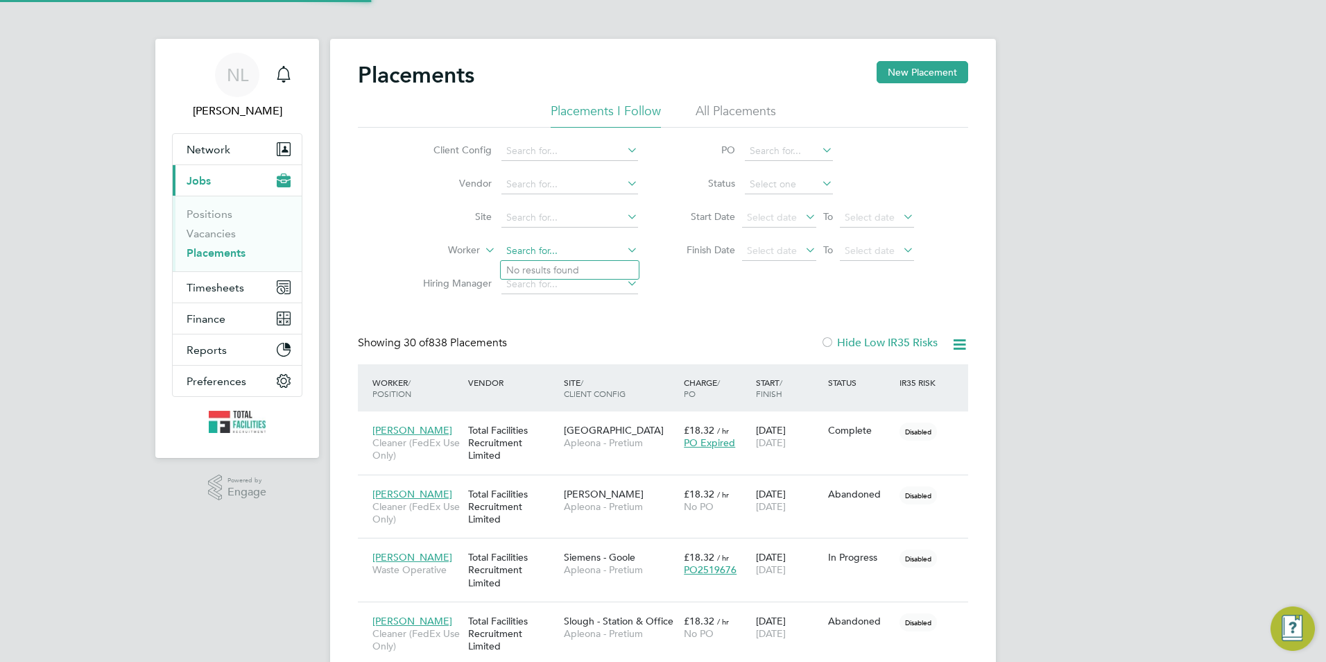
scroll to position [40, 96]
type input "ather"
click at [624, 249] on icon at bounding box center [624, 249] width 0 height 19
click at [547, 210] on input at bounding box center [569, 217] width 137 height 19
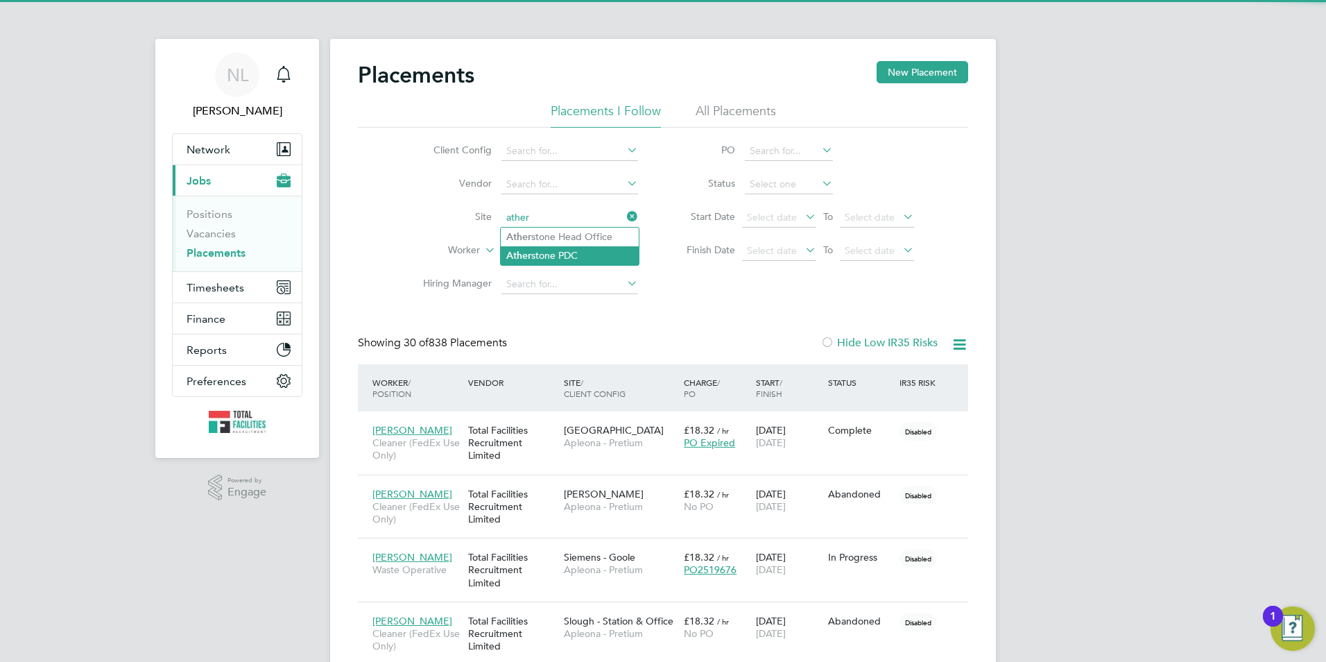
click at [578, 255] on li "[PERSON_NAME] PDC" at bounding box center [570, 255] width 138 height 19
type input "Atherstone PDC"
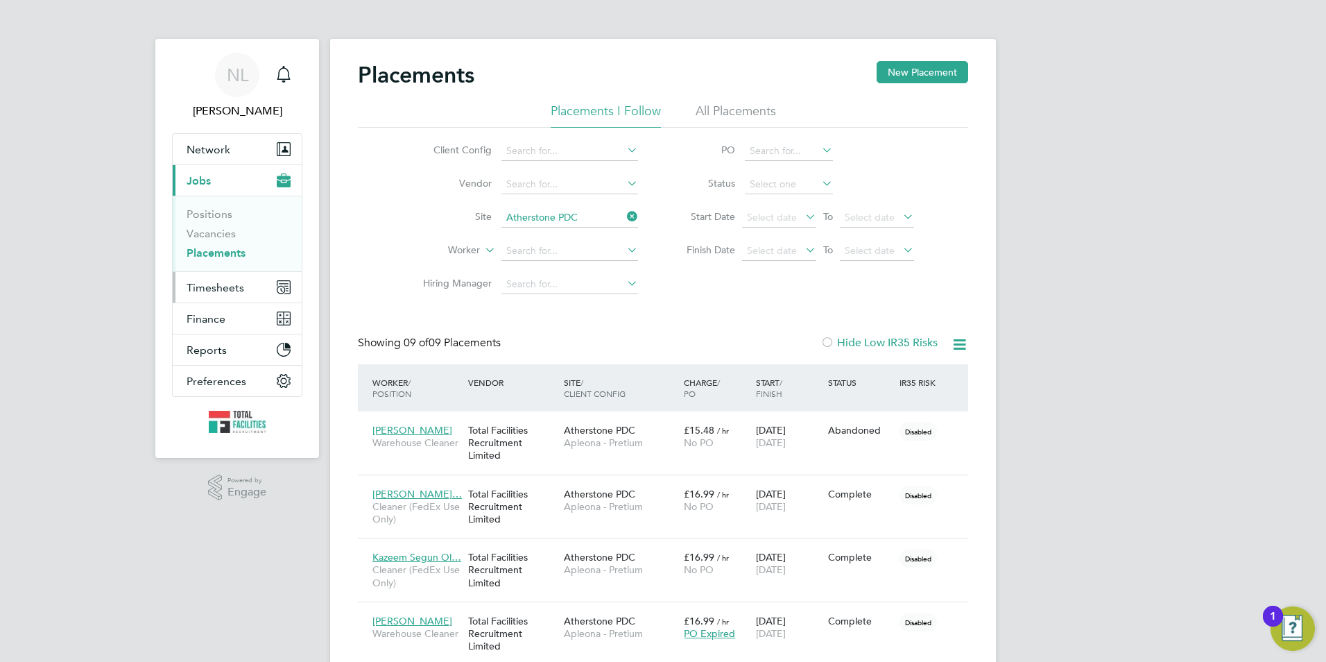
click at [229, 286] on span "Timesheets" at bounding box center [216, 287] width 58 height 13
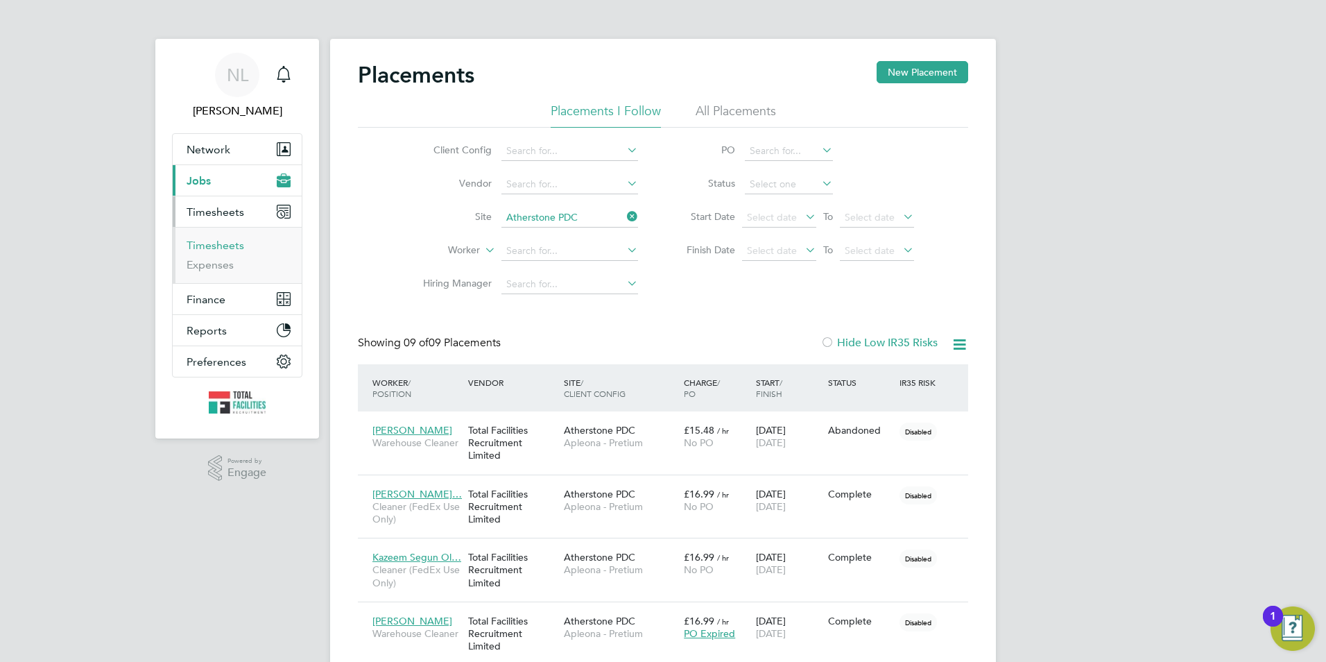
click at [221, 244] on link "Timesheets" at bounding box center [216, 245] width 58 height 13
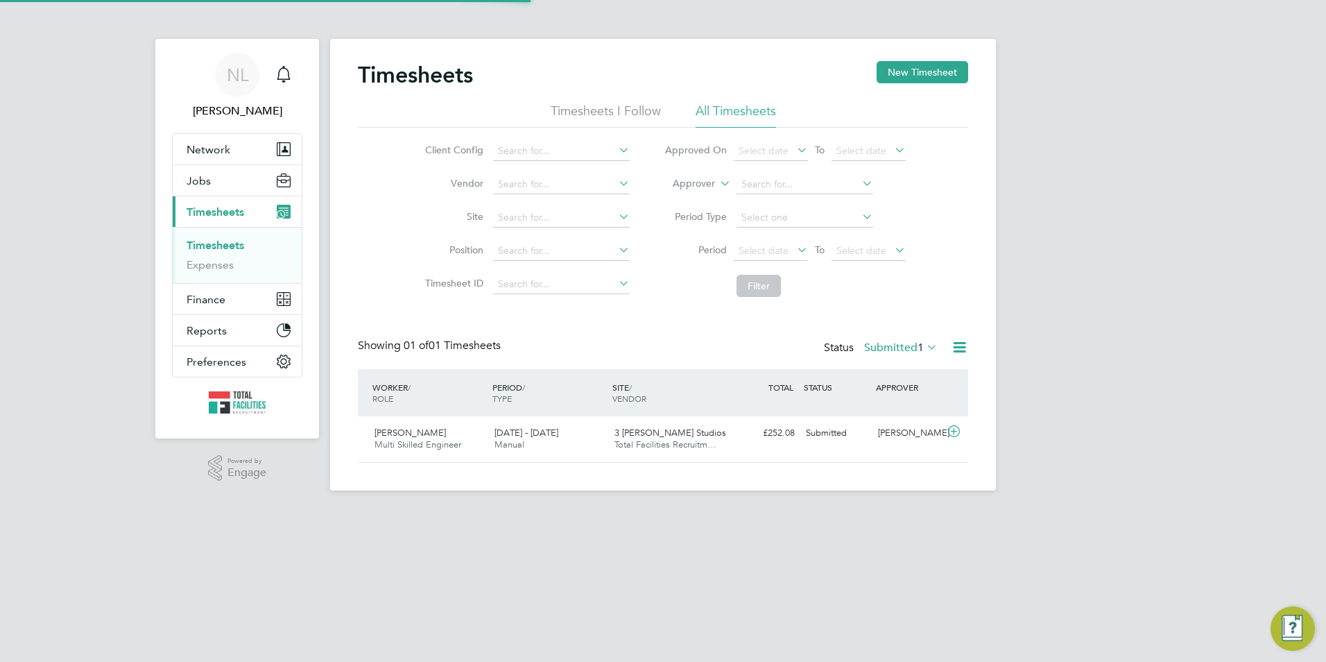
scroll to position [35, 121]
click at [889, 60] on div "Timesheets New Timesheet Timesheets I Follow All Timesheets Client Config Vendo…" at bounding box center [663, 265] width 666 height 452
click at [889, 69] on button "New Timesheet" at bounding box center [923, 72] width 92 height 22
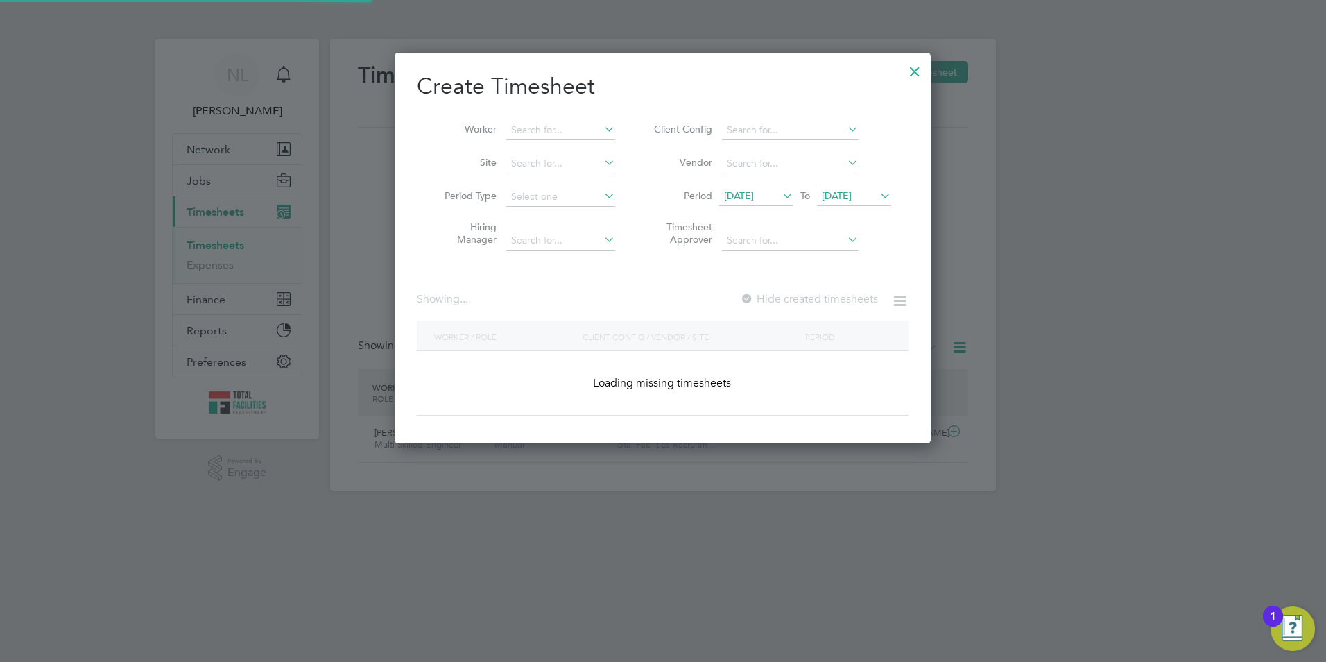
scroll to position [391, 537]
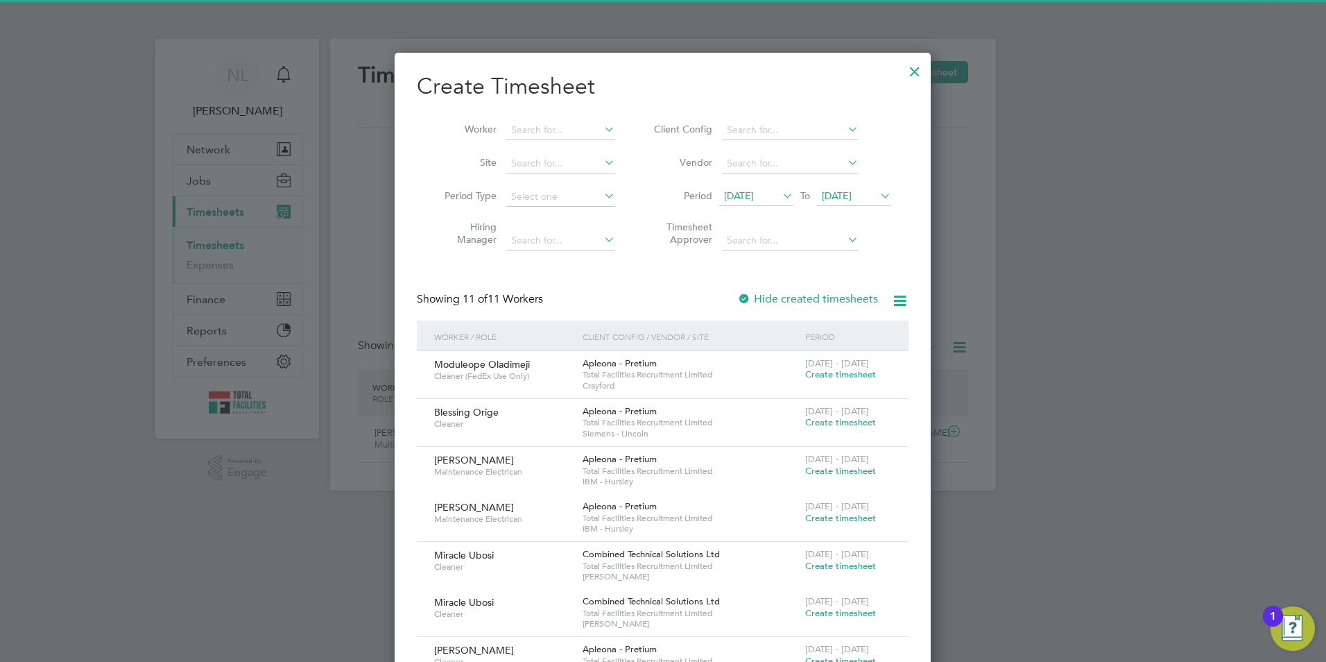
click at [517, 120] on li "Worker" at bounding box center [525, 130] width 216 height 33
click at [520, 130] on input at bounding box center [560, 130] width 109 height 19
click at [597, 205] on li "[PERSON_NAME]" at bounding box center [593, 205] width 175 height 19
type input "[PERSON_NAME]"
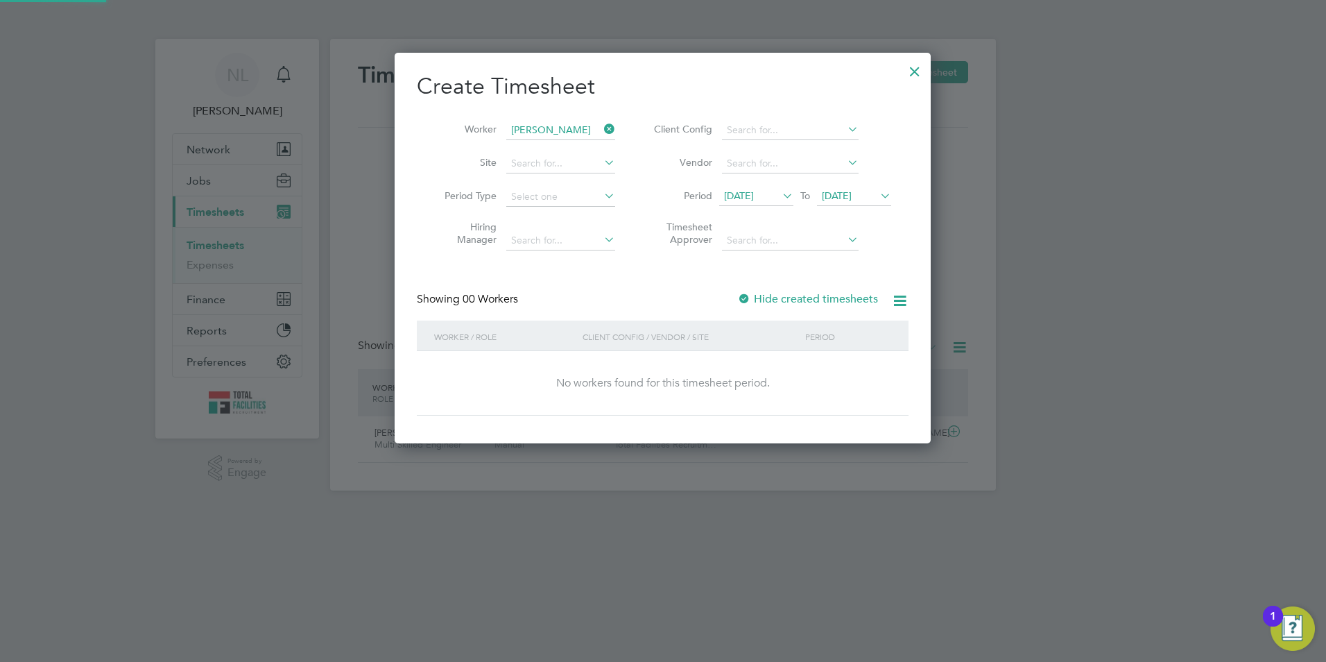
scroll to position [391, 537]
click at [843, 199] on span "[DATE]" at bounding box center [837, 195] width 30 height 12
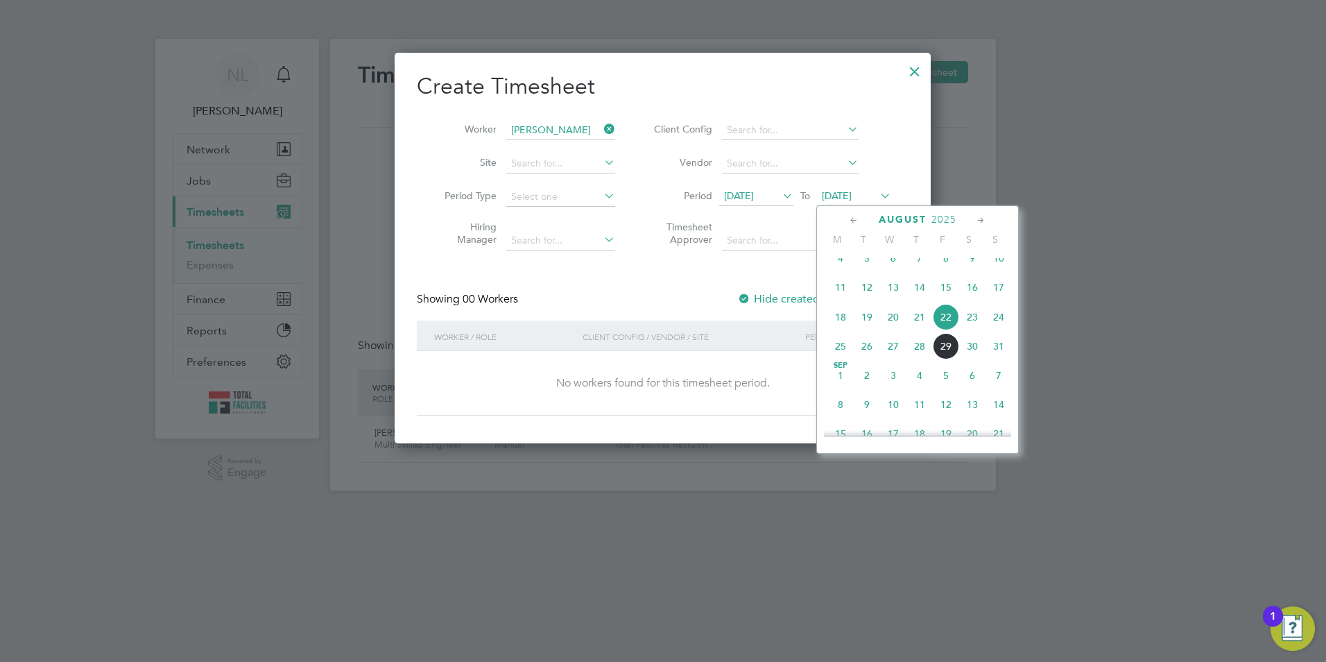
click at [947, 352] on span "29" at bounding box center [946, 346] width 26 height 26
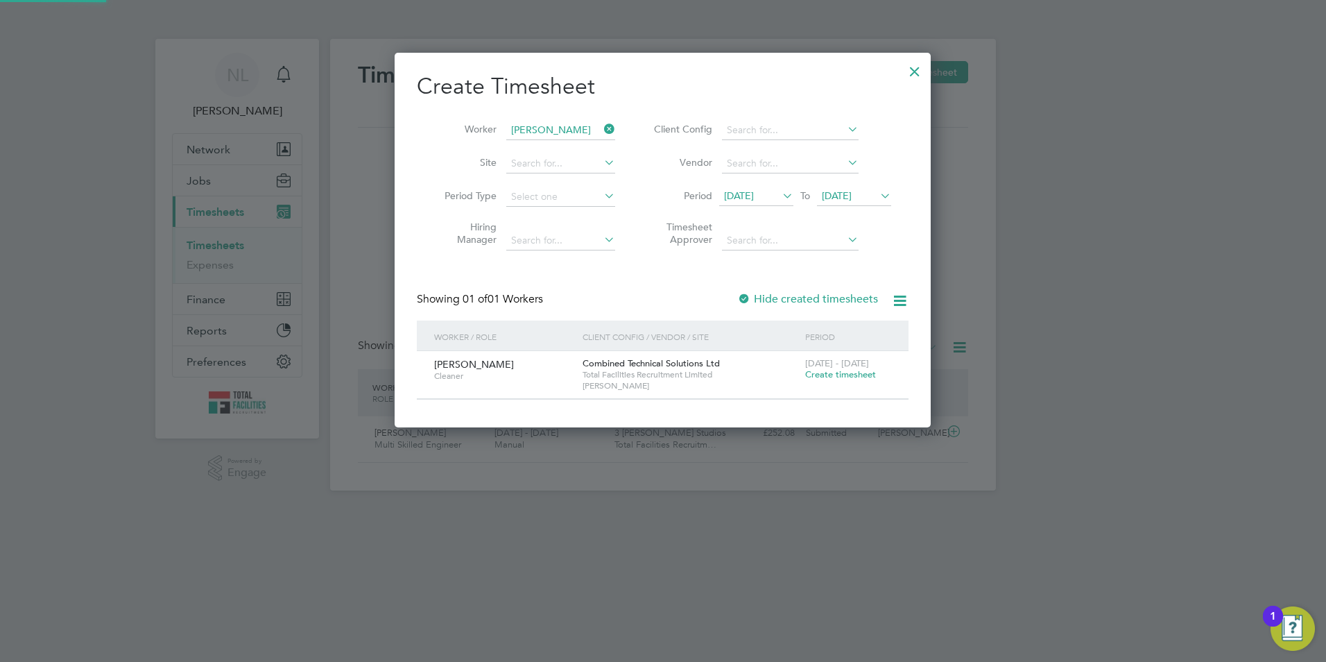
scroll to position [374, 537]
click at [820, 370] on span "Create timesheet" at bounding box center [840, 374] width 71 height 12
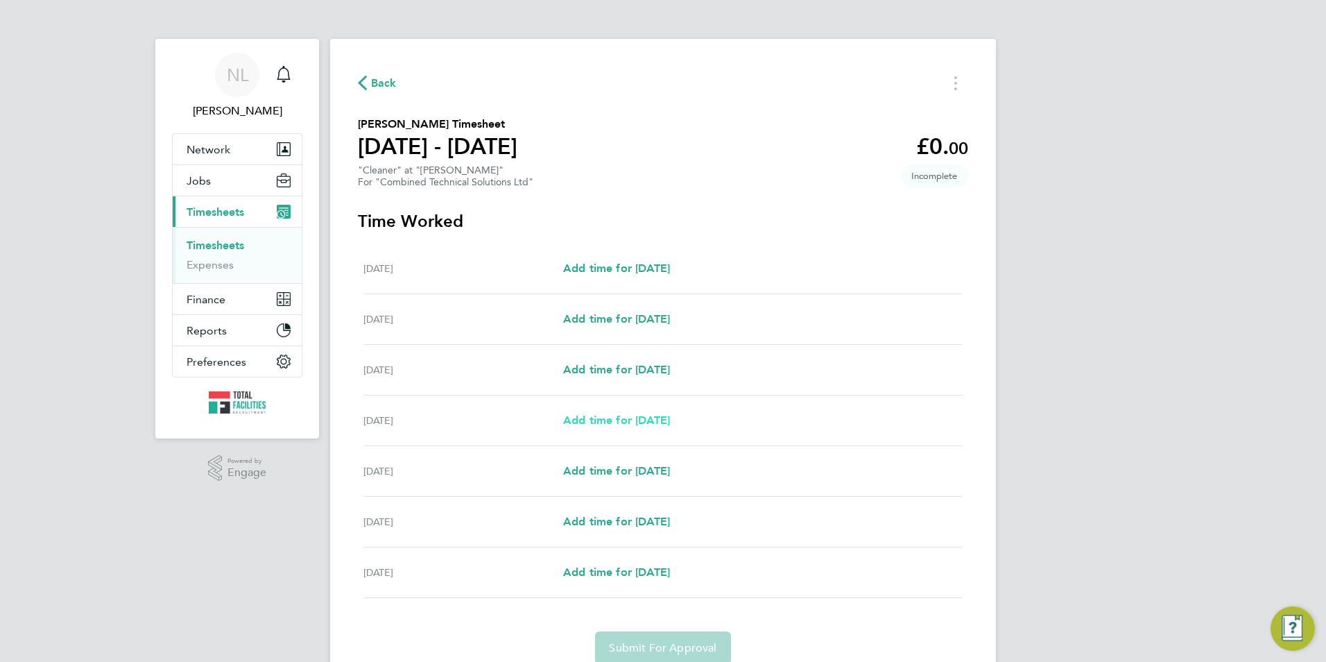
click at [642, 414] on span "Add time for [DATE]" at bounding box center [616, 419] width 107 height 13
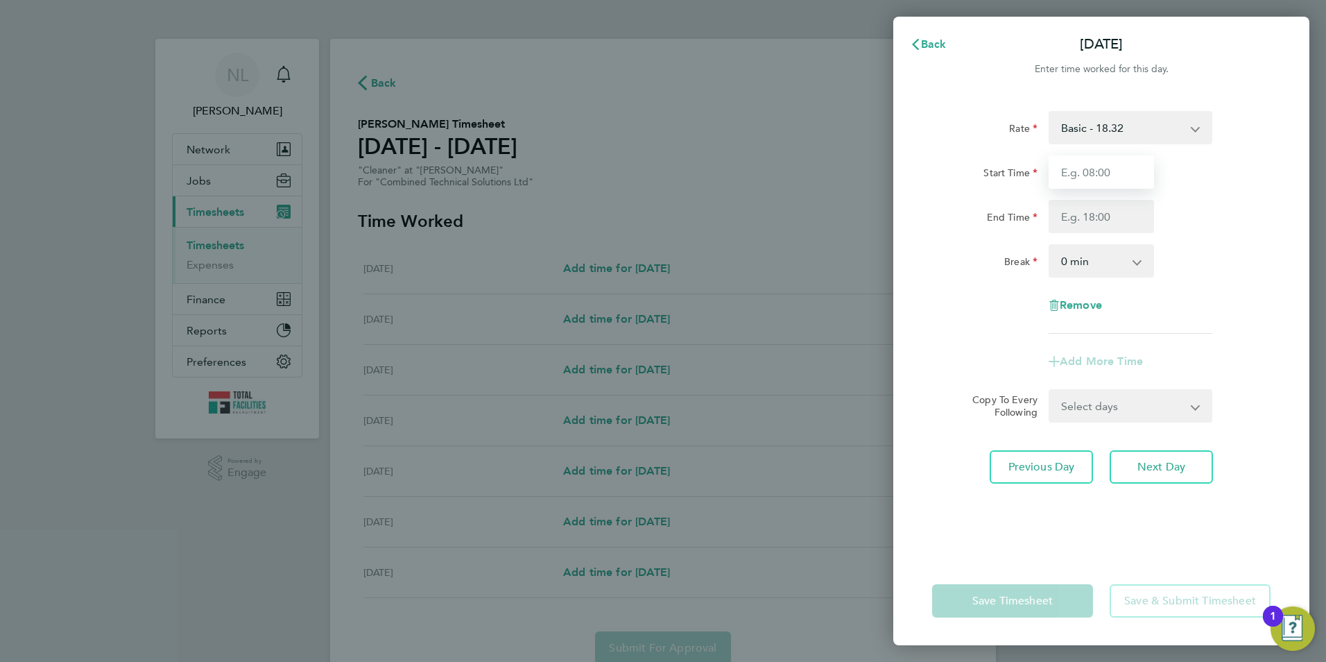
click at [1088, 182] on input "Start Time" at bounding box center [1101, 171] width 105 height 33
type input "08:00"
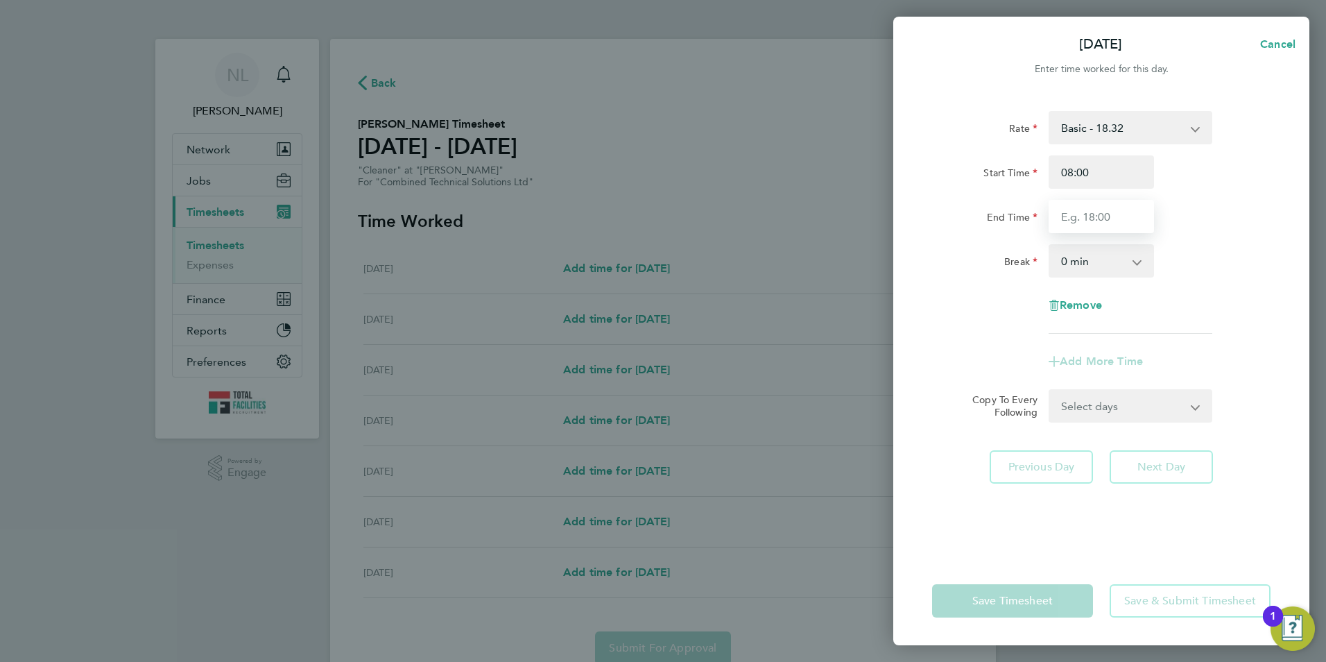
click at [1068, 216] on input "End Time" at bounding box center [1101, 216] width 105 height 33
type input "11:00"
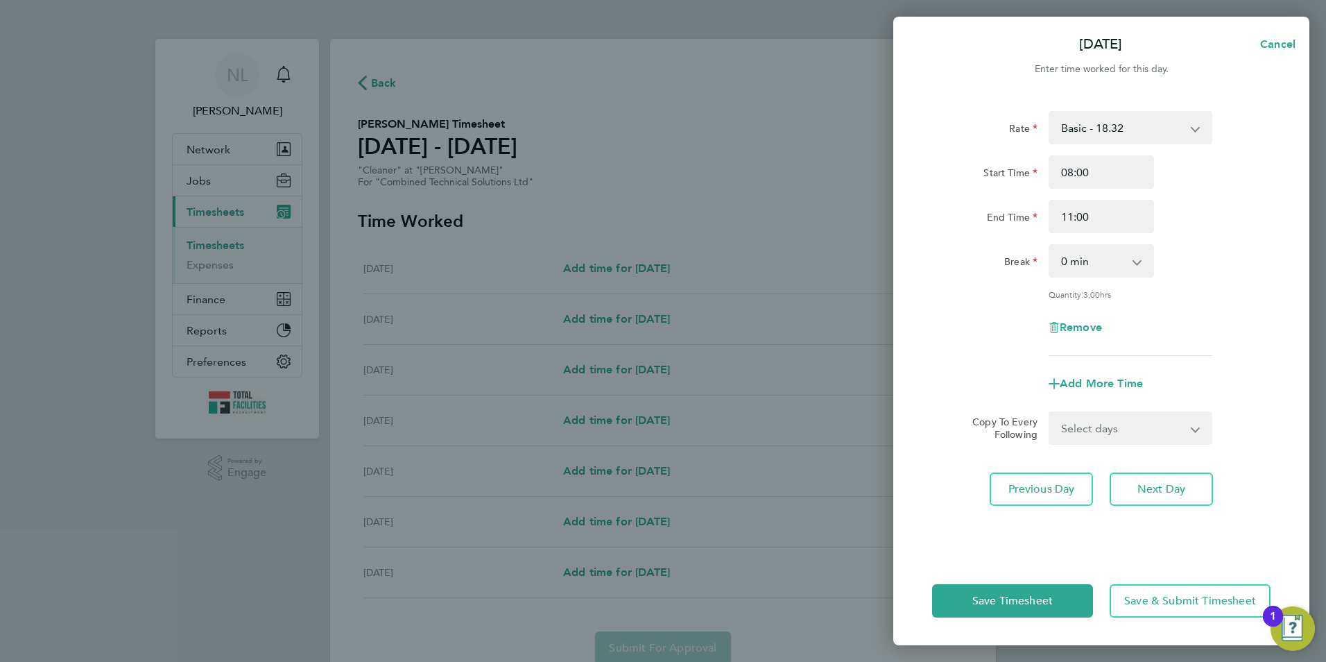
click at [1199, 189] on div "Start Time 08:00 End Time 11:00" at bounding box center [1102, 194] width 350 height 78
click at [1158, 492] on span "Next Day" at bounding box center [1162, 489] width 48 height 14
click at [1158, 492] on app-form-button "Next Day Loading" at bounding box center [1157, 488] width 112 height 33
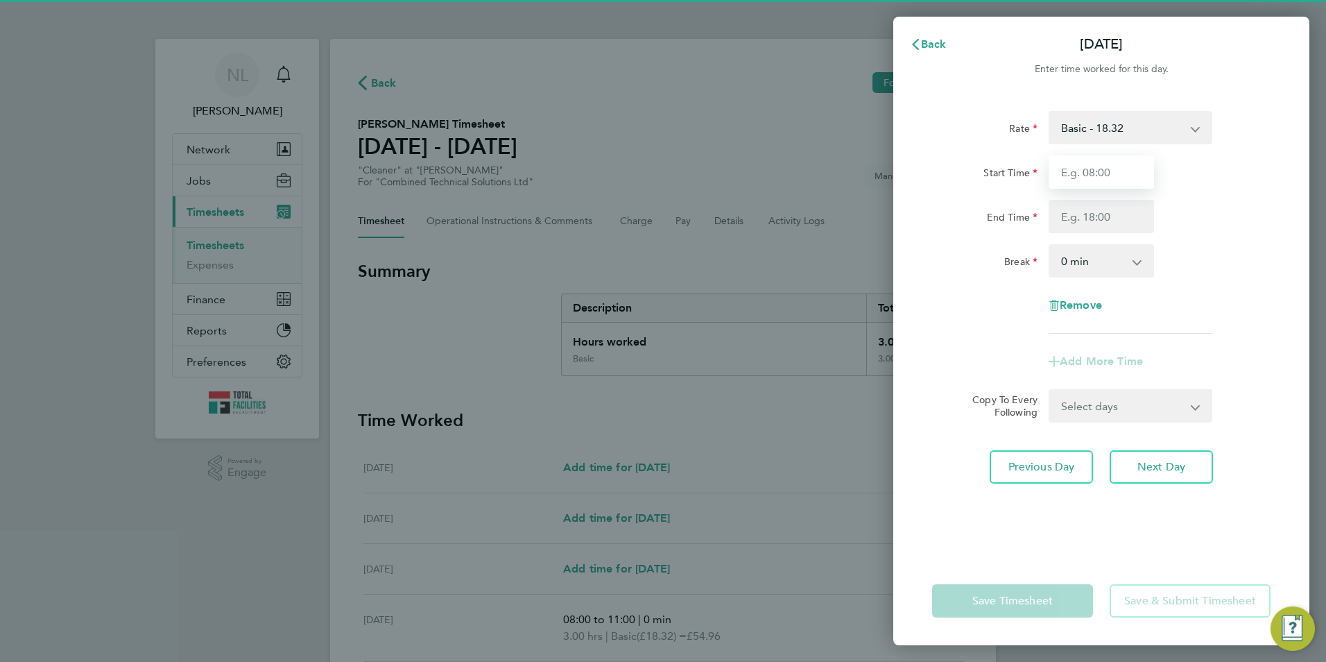
click at [1107, 187] on input "Start Time" at bounding box center [1101, 171] width 105 height 33
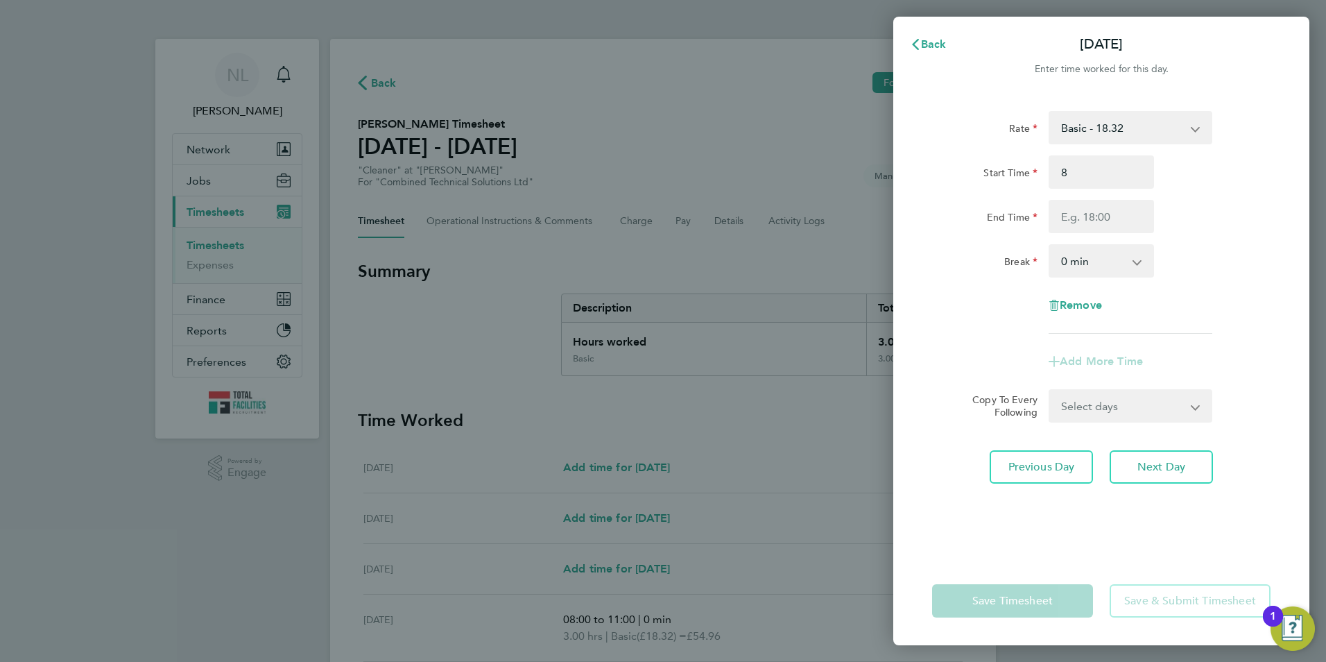
type input "08:00"
click at [1243, 158] on div "Start Time 08:00" at bounding box center [1102, 171] width 350 height 33
click at [1095, 225] on input "End Time" at bounding box center [1101, 216] width 105 height 33
type input "10:00"
click at [1249, 189] on div "Start Time 08:00 End Time 10:00" at bounding box center [1102, 194] width 350 height 78
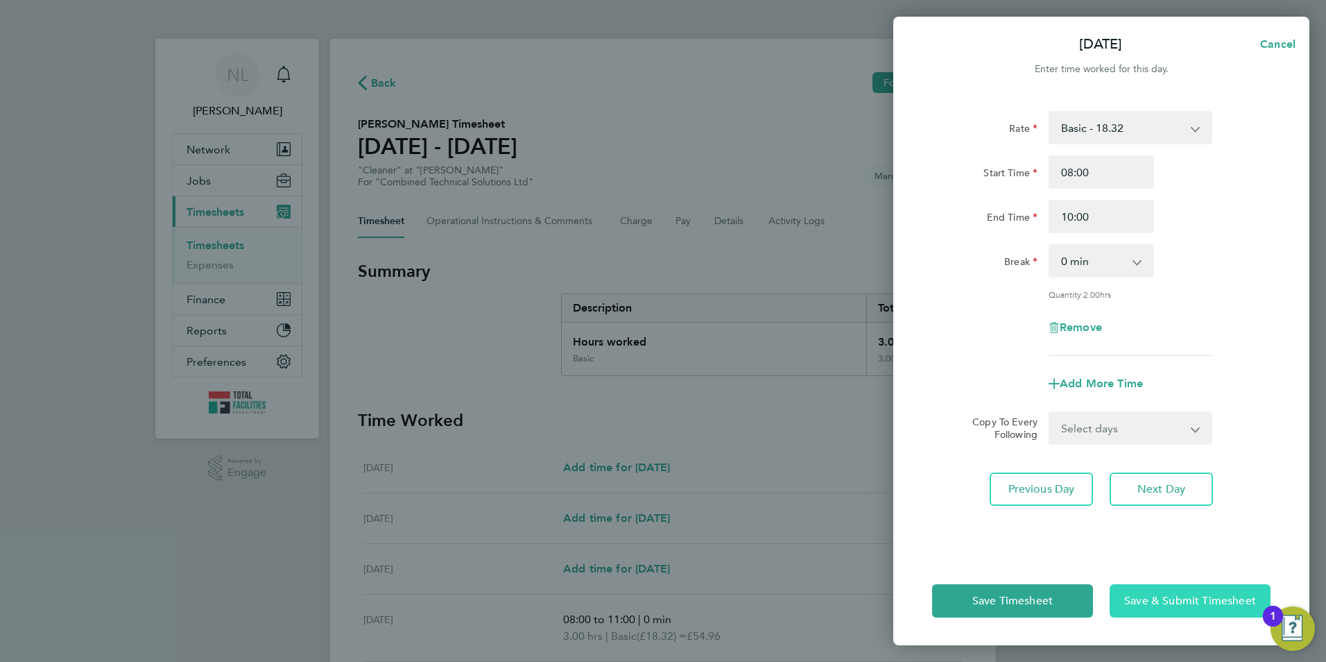
click at [1181, 601] on span "Save & Submit Timesheet" at bounding box center [1190, 601] width 132 height 14
